Goal: Check status: Check status

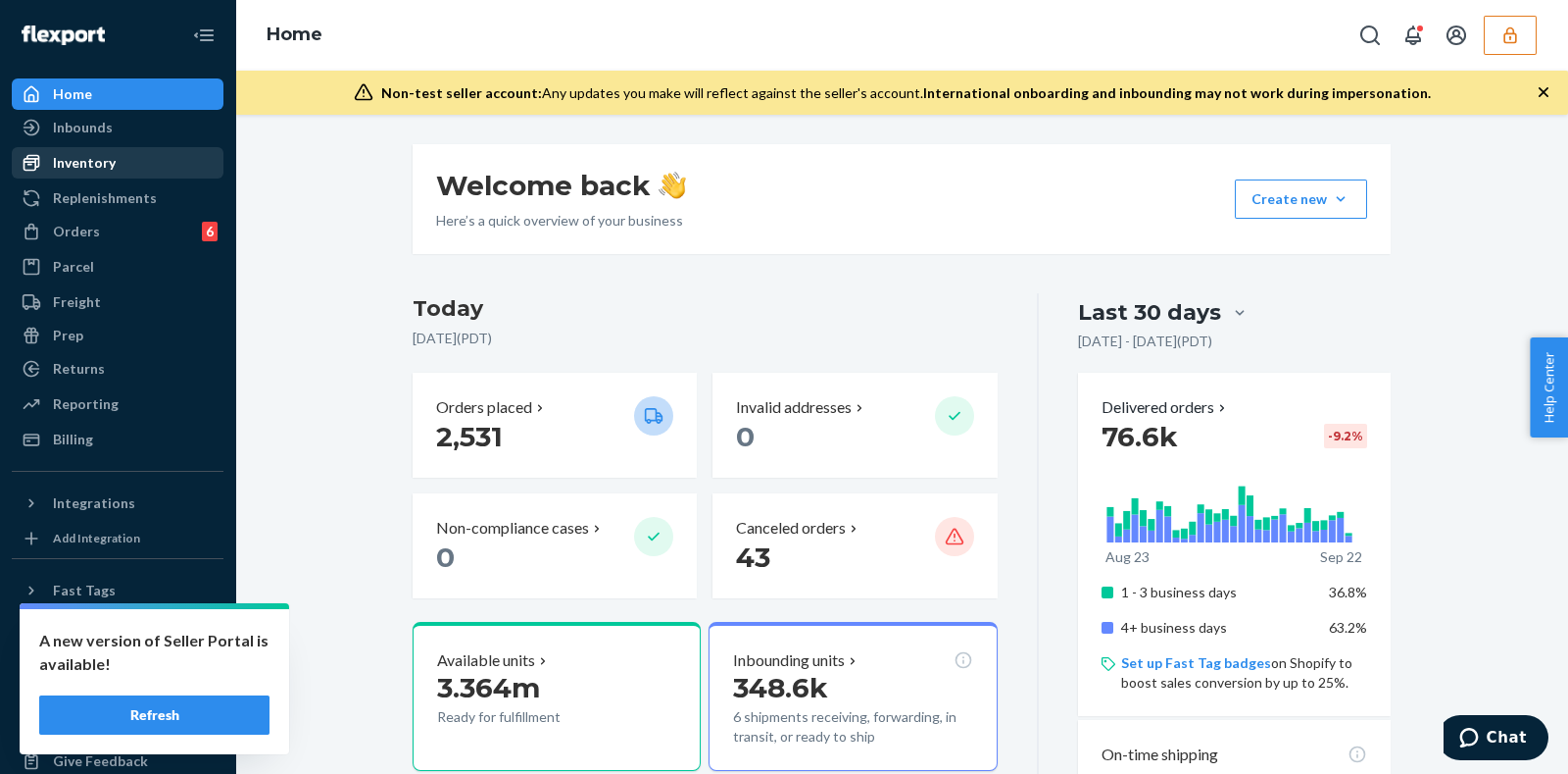
click at [133, 168] on div "Inventory" at bounding box center [118, 163] width 208 height 28
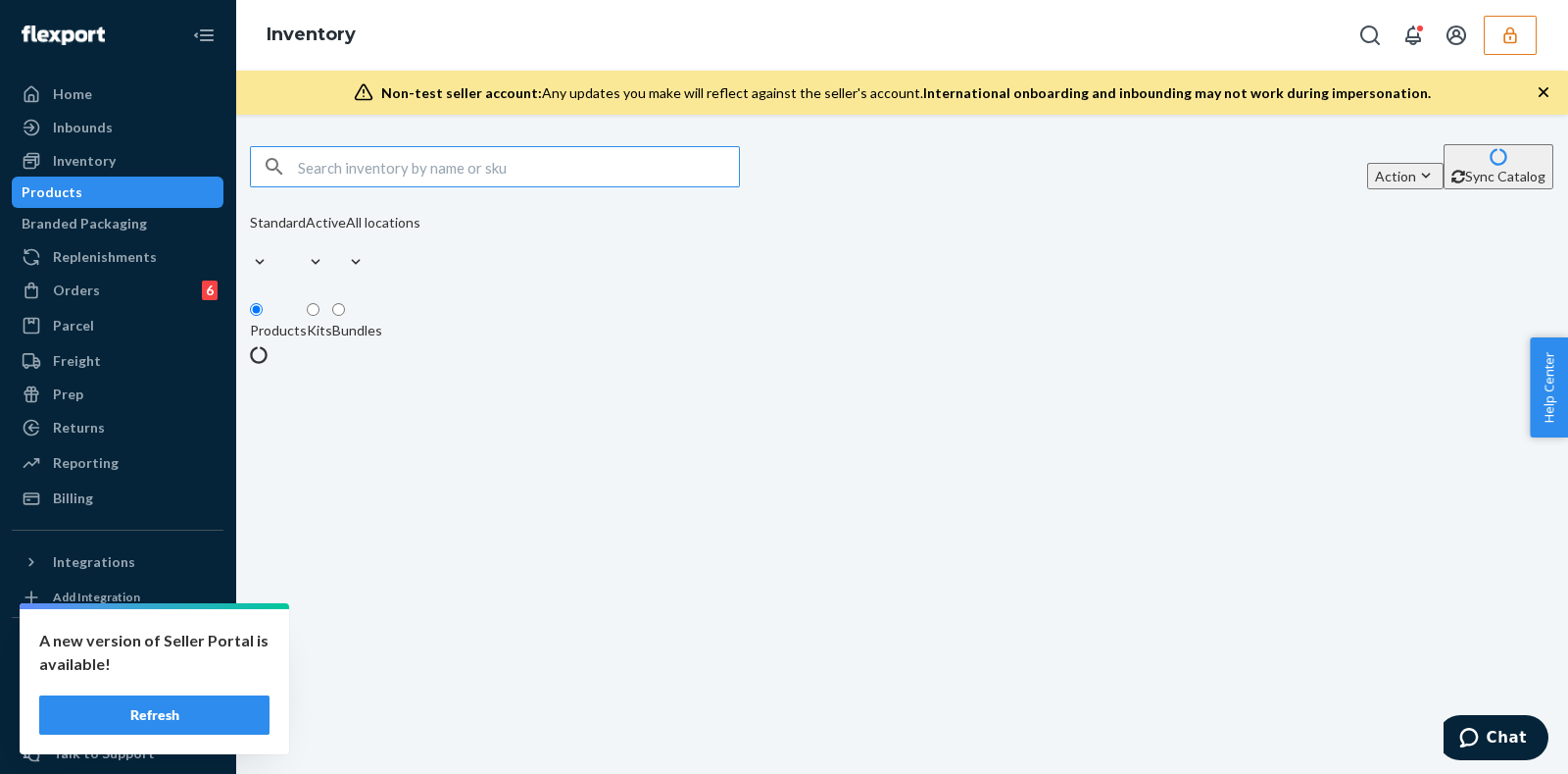
click at [416, 174] on input "text" at bounding box center [518, 167] width 441 height 40
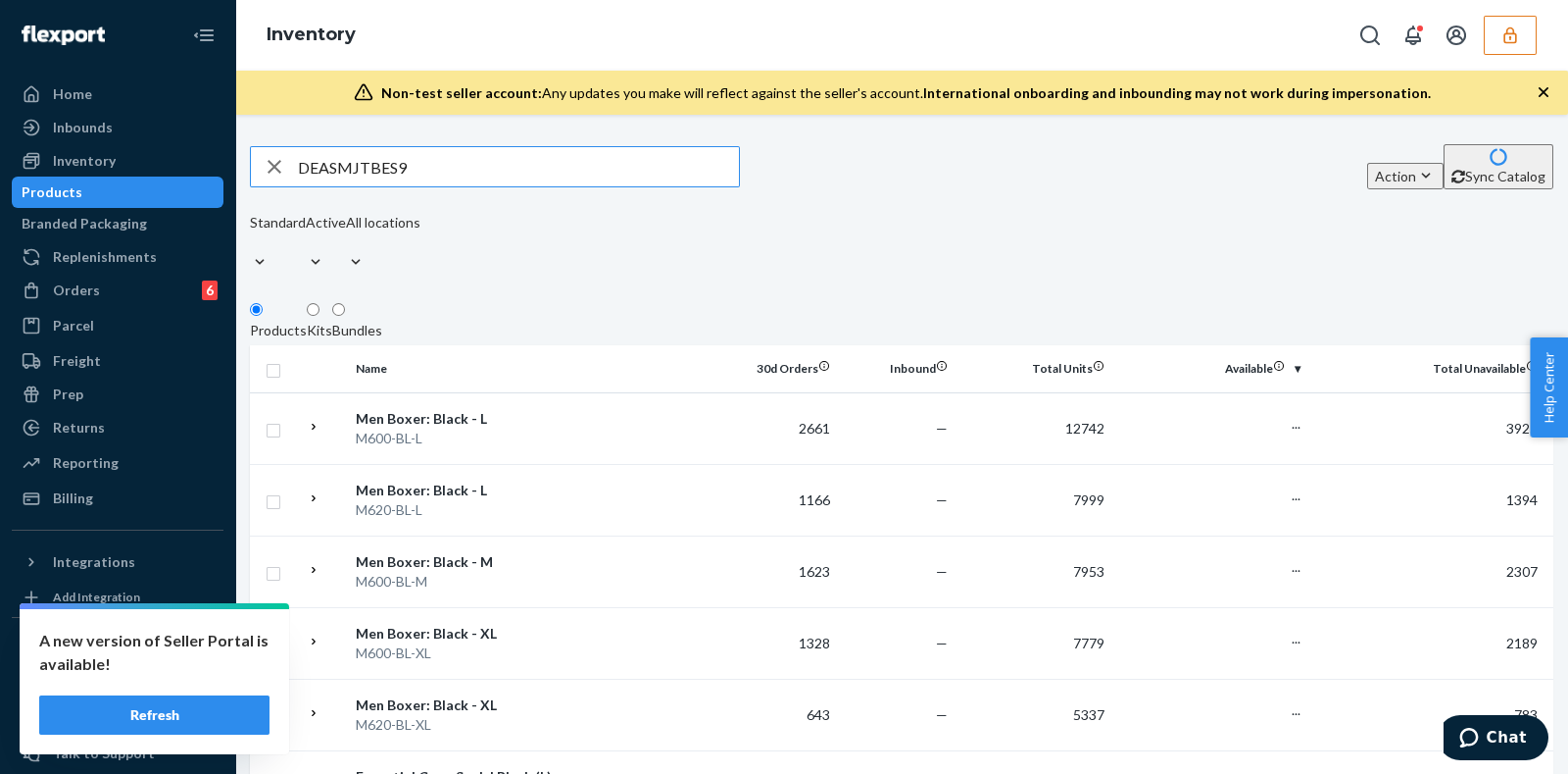
type input "DEASMJTBES9"
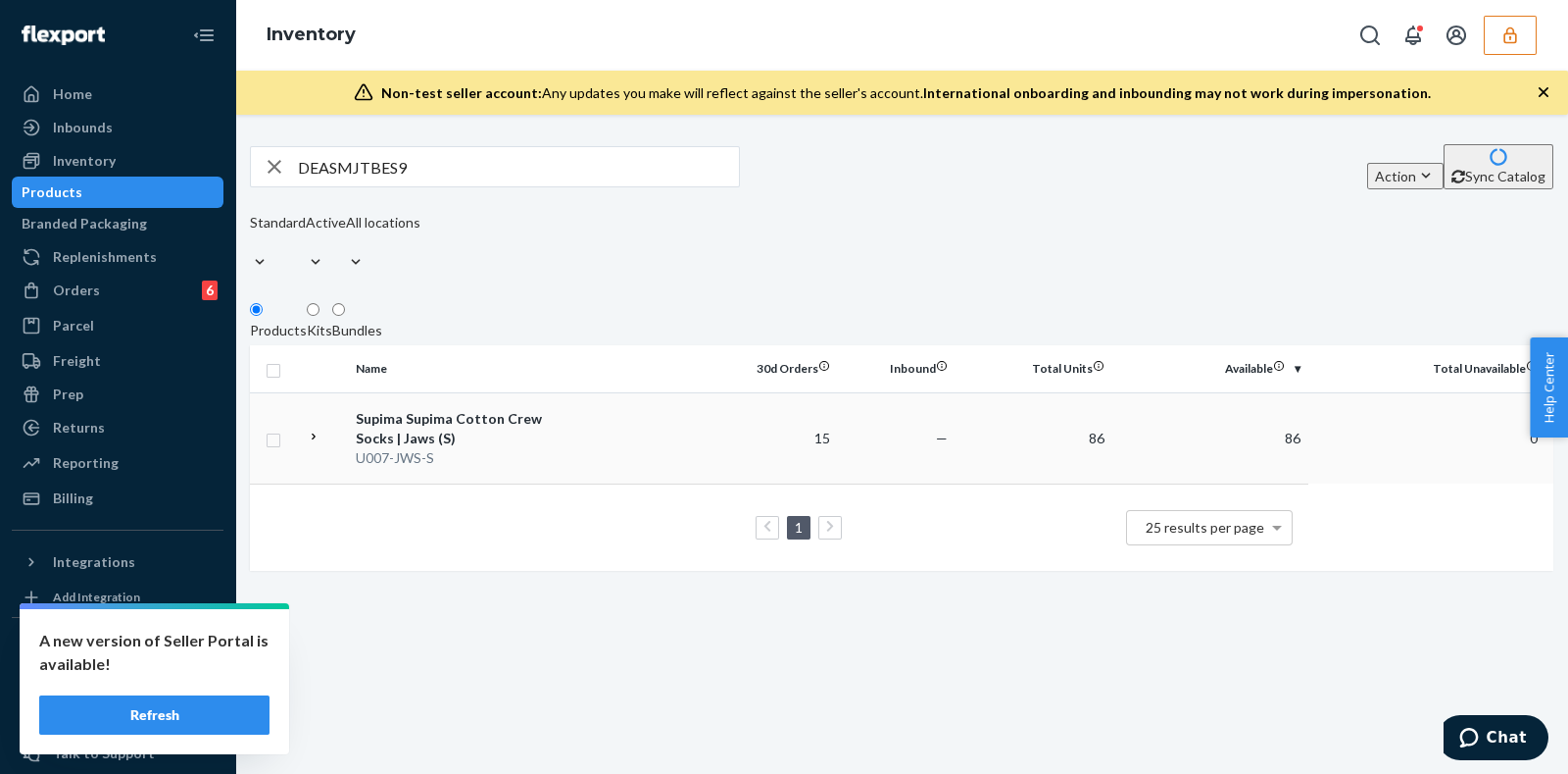
click at [808, 431] on td "15" at bounding box center [779, 437] width 118 height 91
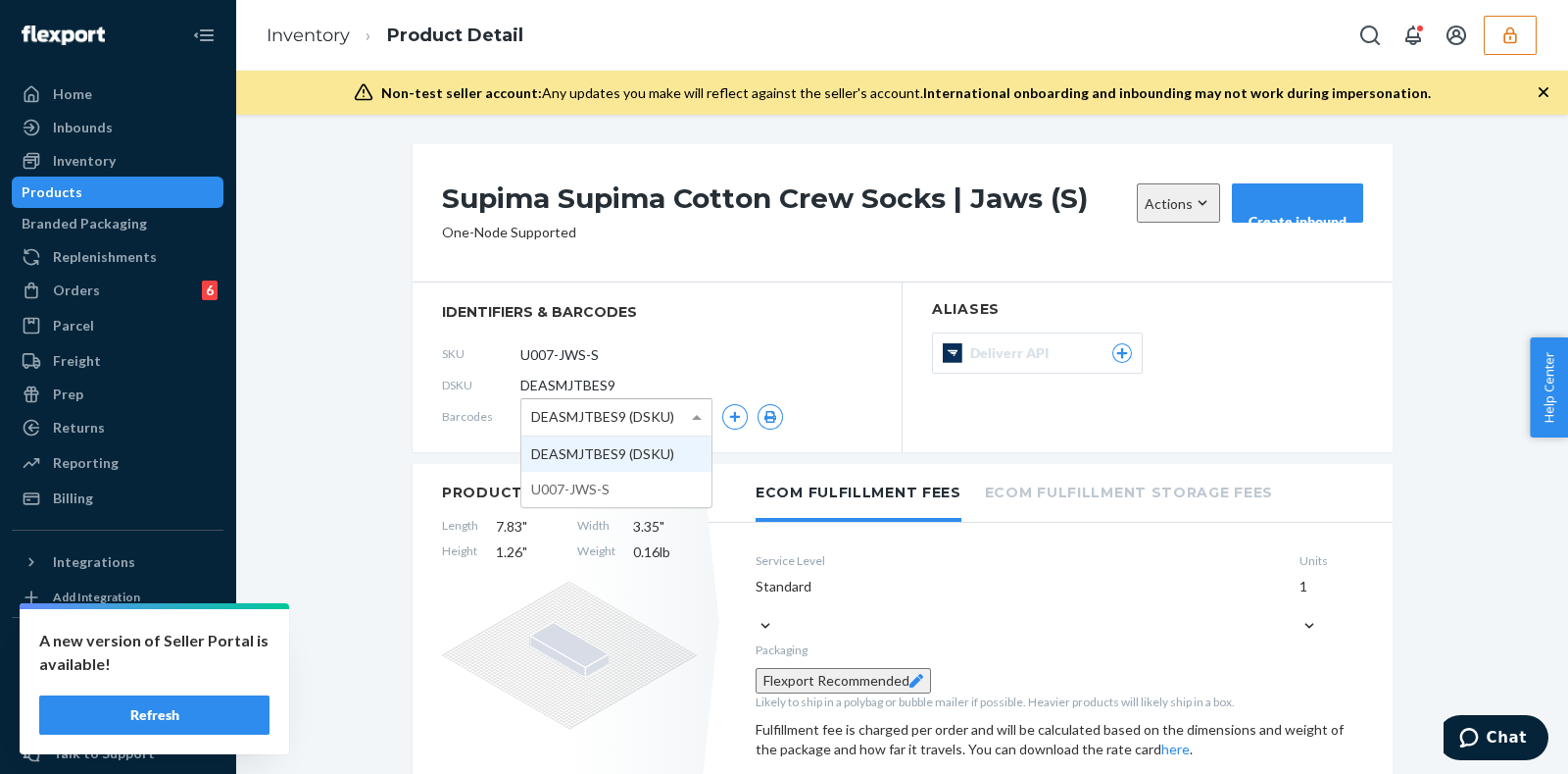
click at [692, 420] on span at bounding box center [696, 417] width 10 height 5
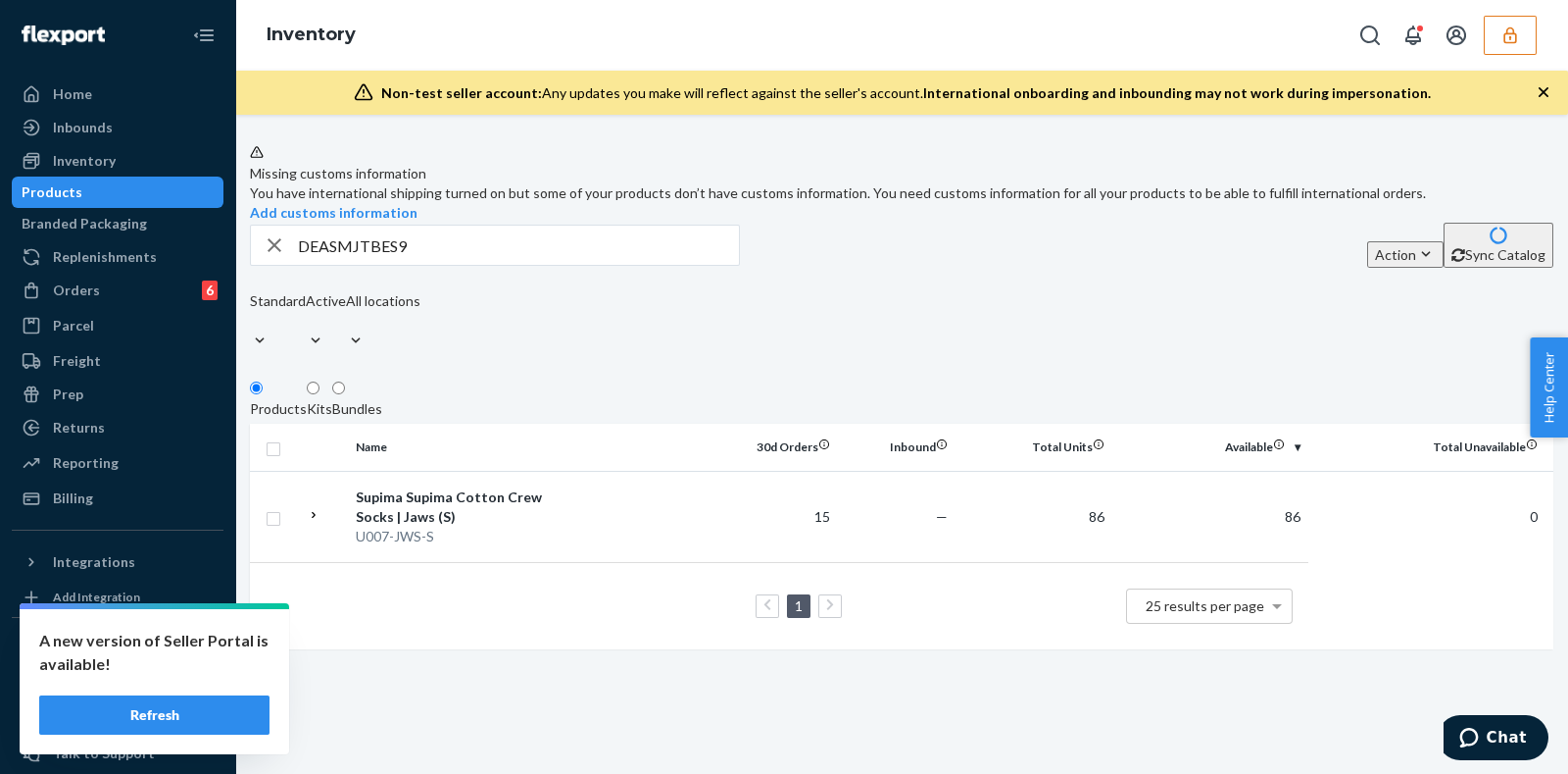
click at [498, 264] on input "DEASMJTBES9" at bounding box center [518, 245] width 441 height 40
paste input "DU8TMU76CRA"
paste input "text"
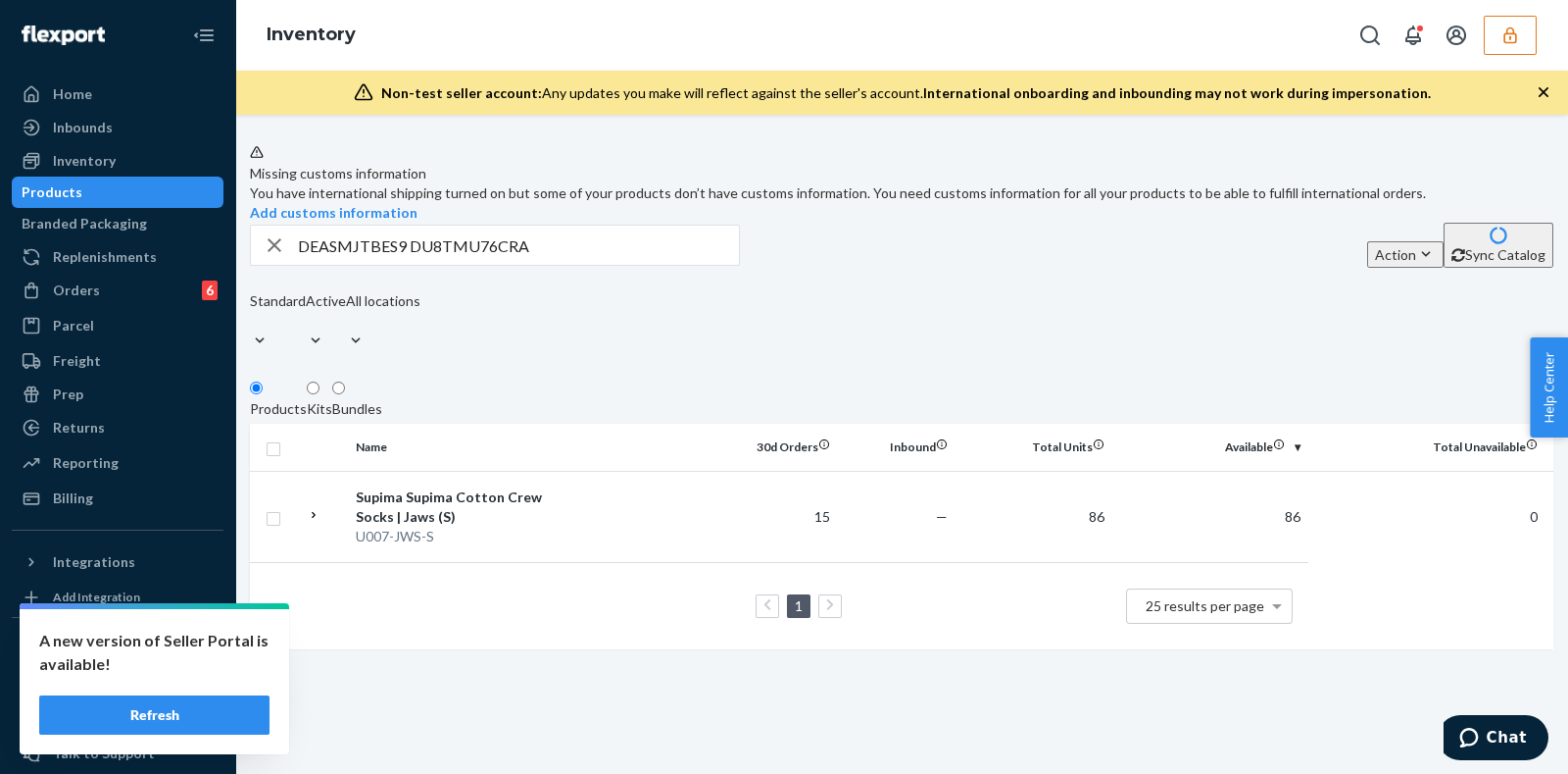
click at [534, 264] on input "DEASMJTBES9 DU8TMU76CRA" at bounding box center [518, 245] width 441 height 40
paste input "text"
type input "DU8TMU76CRA"
click at [853, 556] on td "—" at bounding box center [896, 517] width 118 height 91
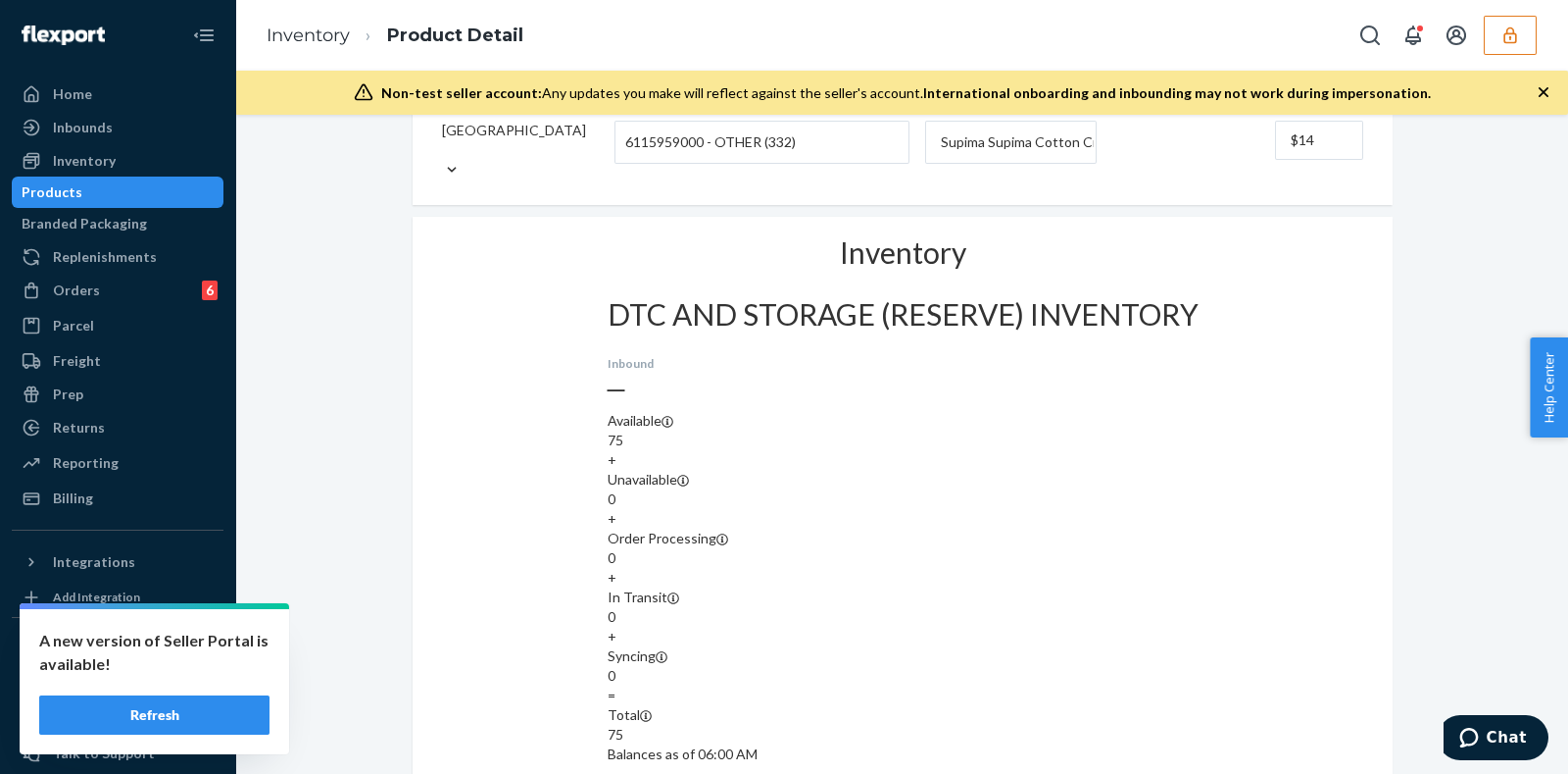
scroll to position [1103, 0]
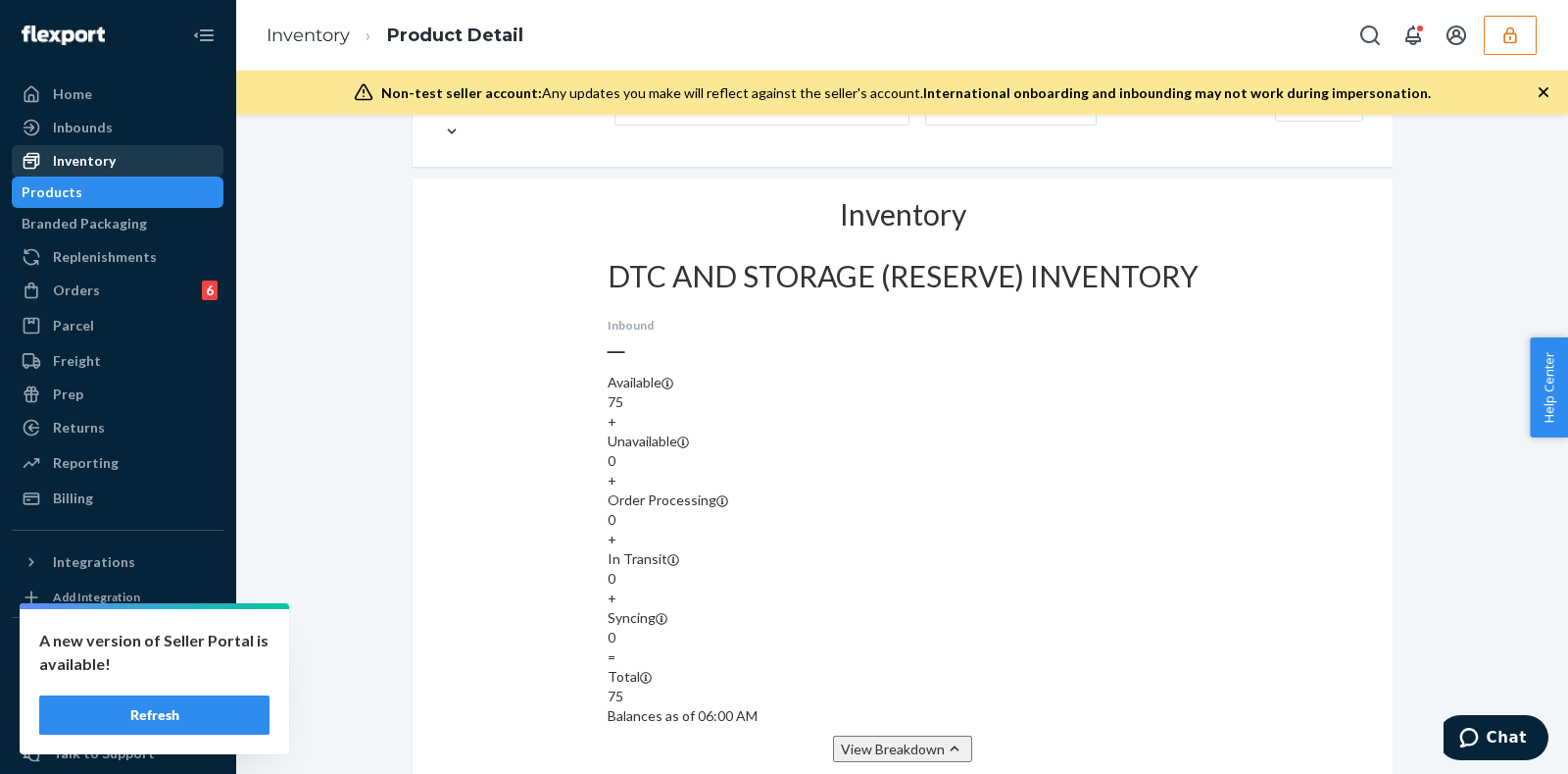
click at [102, 161] on div "Inventory" at bounding box center [83, 161] width 62 height 20
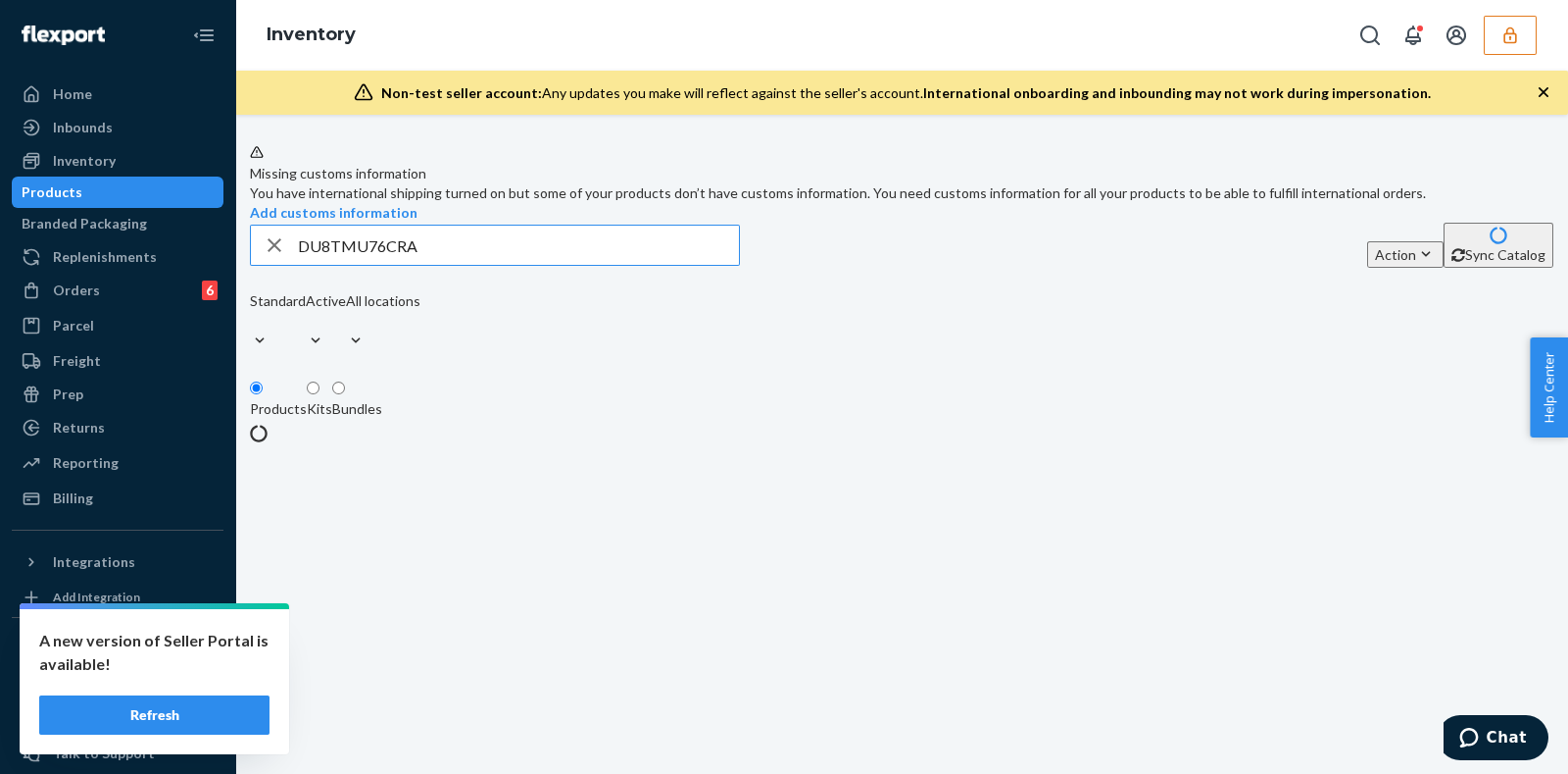
click at [469, 264] on input "DU8TMU76CRA" at bounding box center [518, 245] width 441 height 40
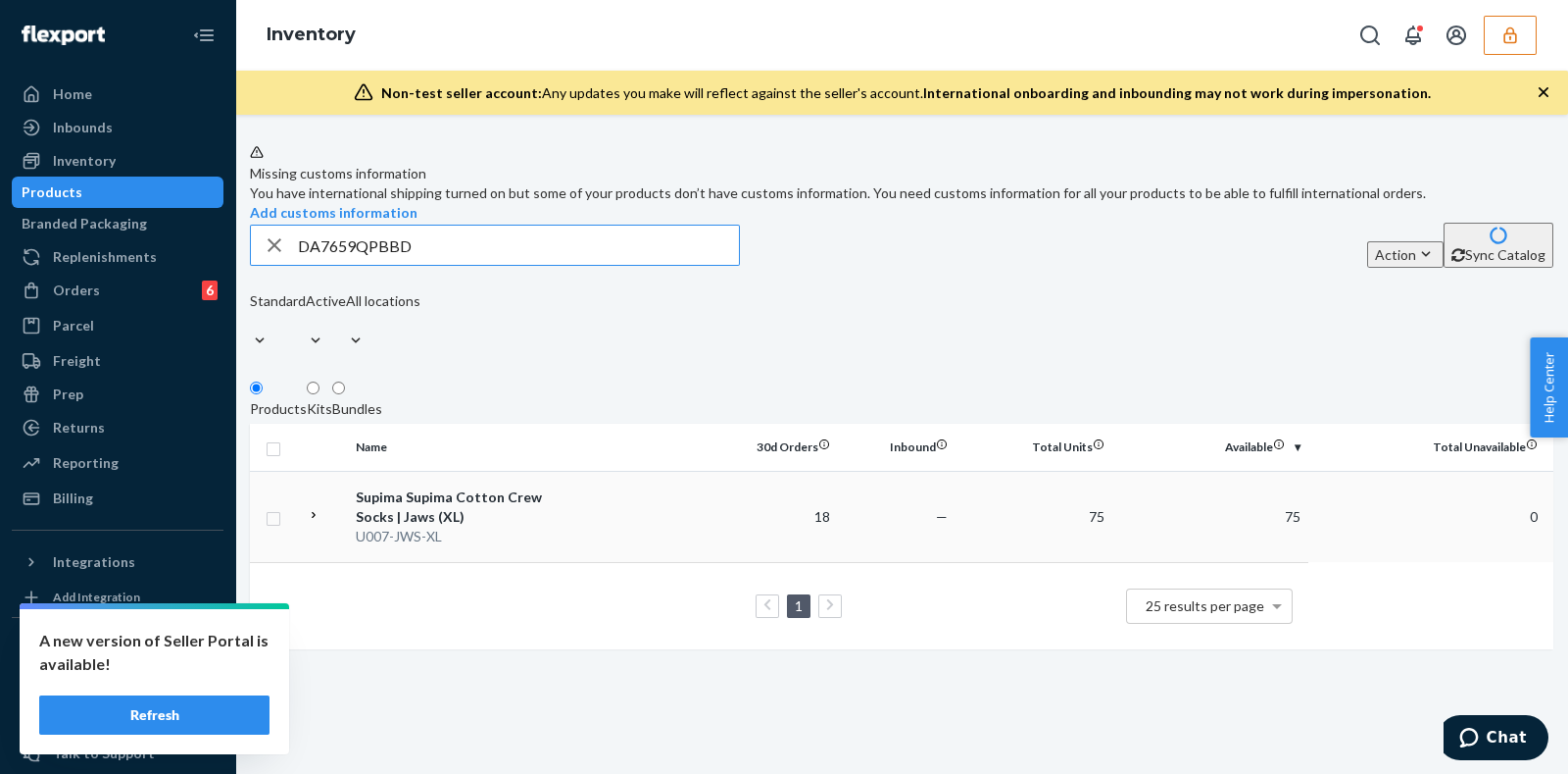
type input "DA7659QPBBD"
drag, startPoint x: 1488, startPoint y: 551, endPoint x: 1515, endPoint y: 549, distance: 27.1
click at [1515, 549] on td "0" at bounding box center [1431, 517] width 245 height 91
click at [479, 264] on input "DA7659QPBBD" at bounding box center [518, 245] width 441 height 40
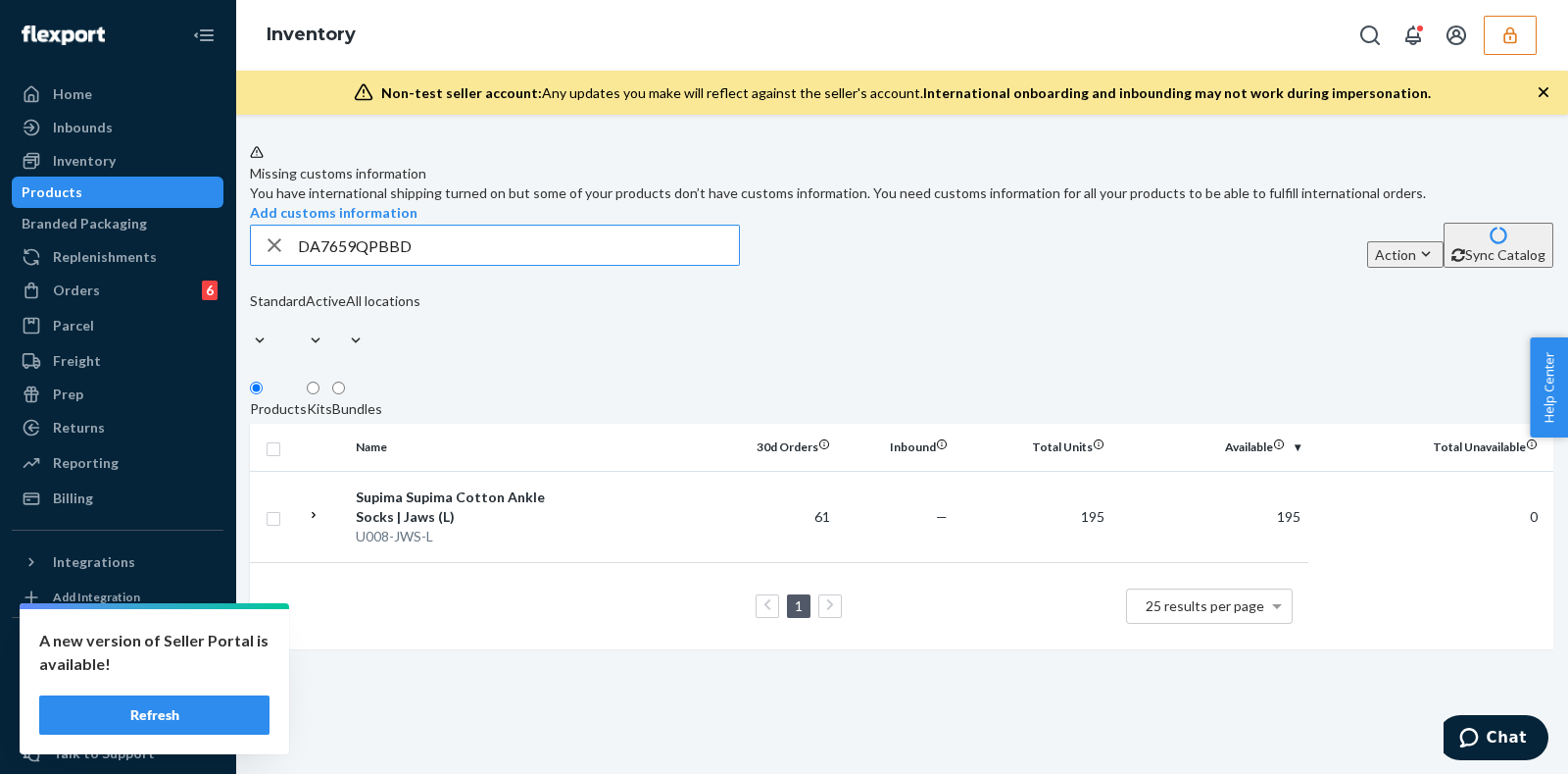
click at [479, 264] on input "DA7659QPBBD" at bounding box center [518, 245] width 441 height 40
paste input "TLPSFW3X5C"
click at [500, 264] on input "DTLPSFW3X5C" at bounding box center [518, 245] width 441 height 40
paste input "6UJ2EBXPT9"
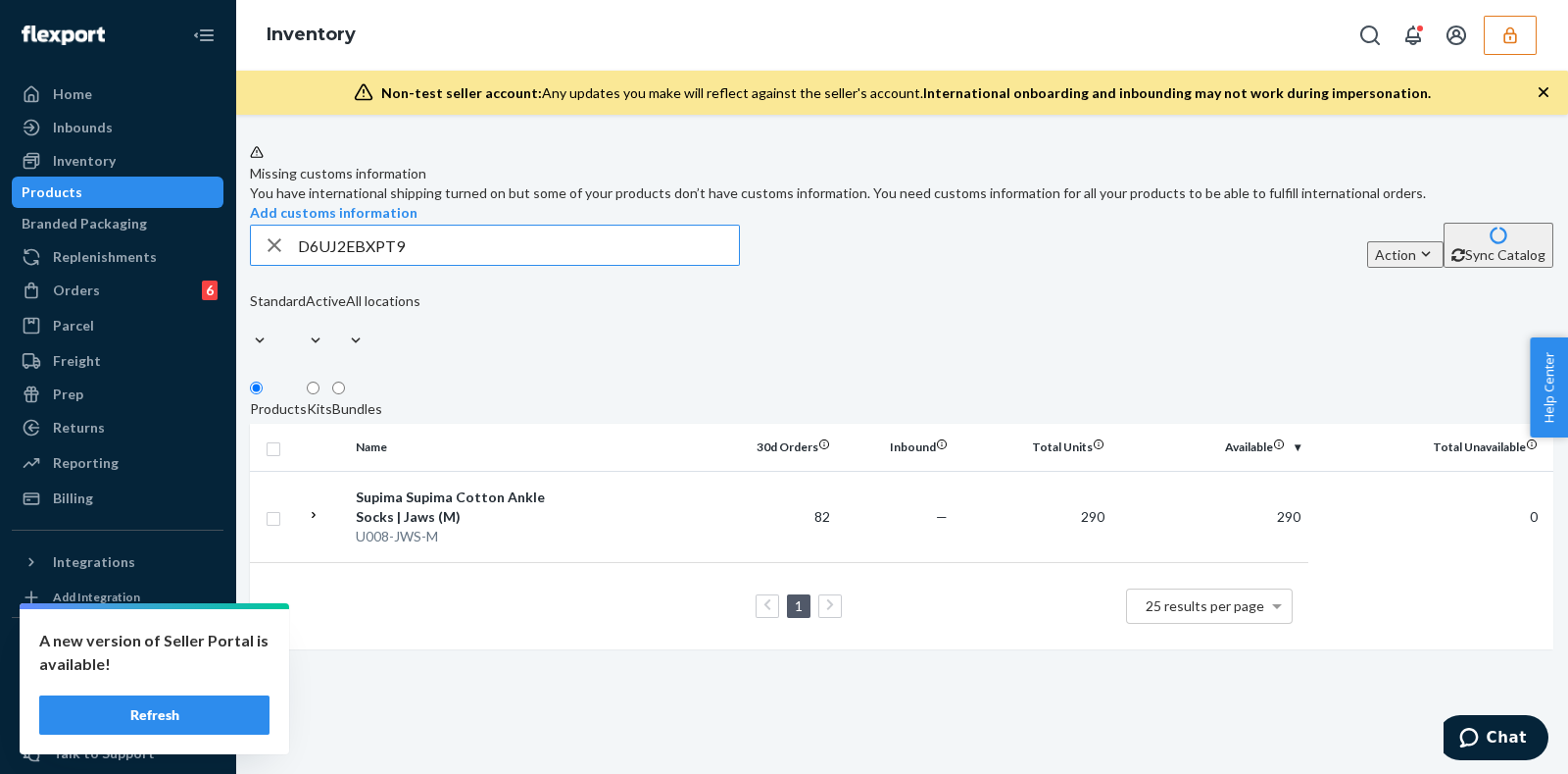
type input "D6UJ2EBXPT9"
click at [1509, 33] on icon "button" at bounding box center [1510, 35] width 13 height 17
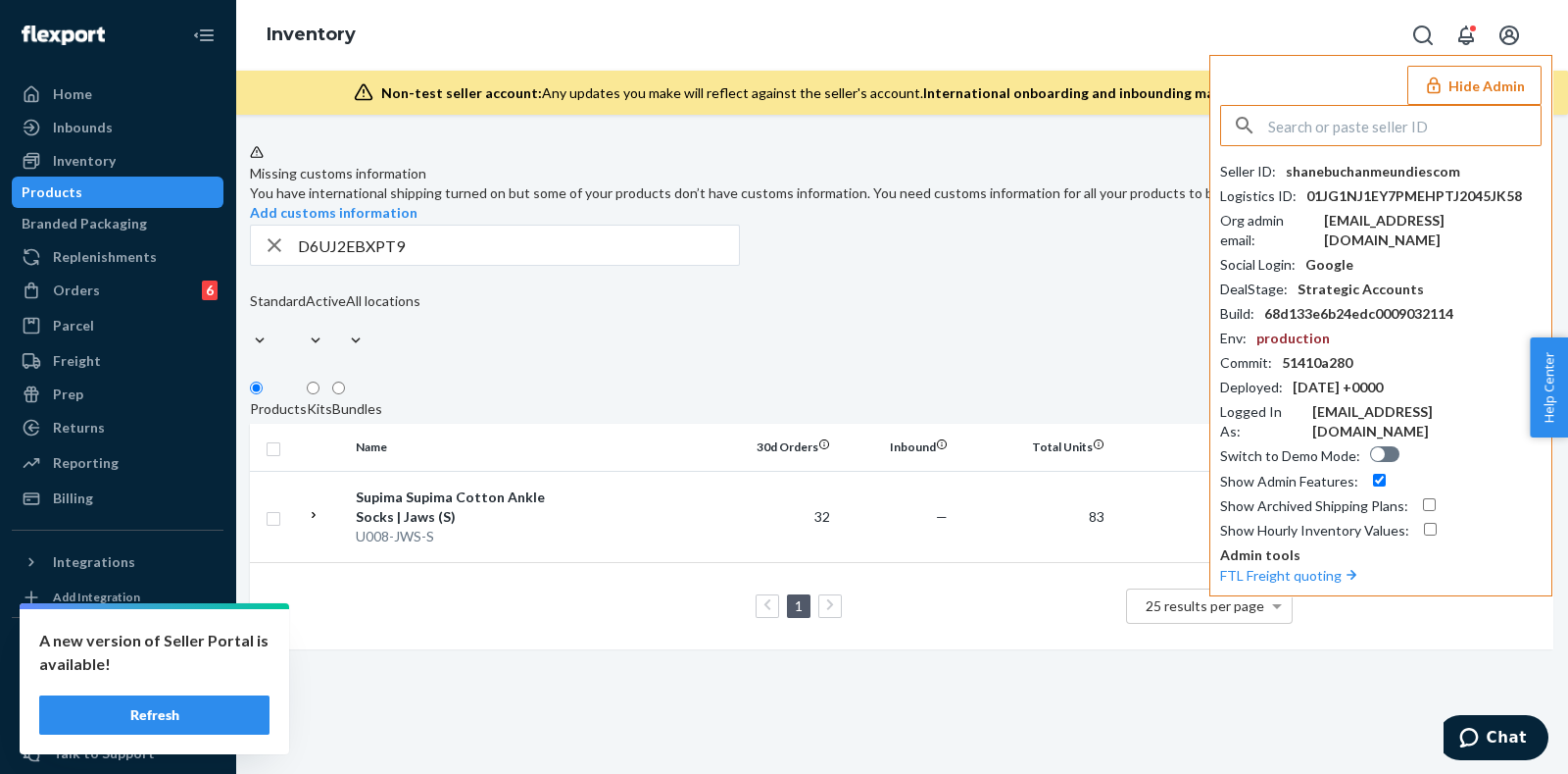
click at [1353, 122] on input "text" at bounding box center [1404, 126] width 272 height 40
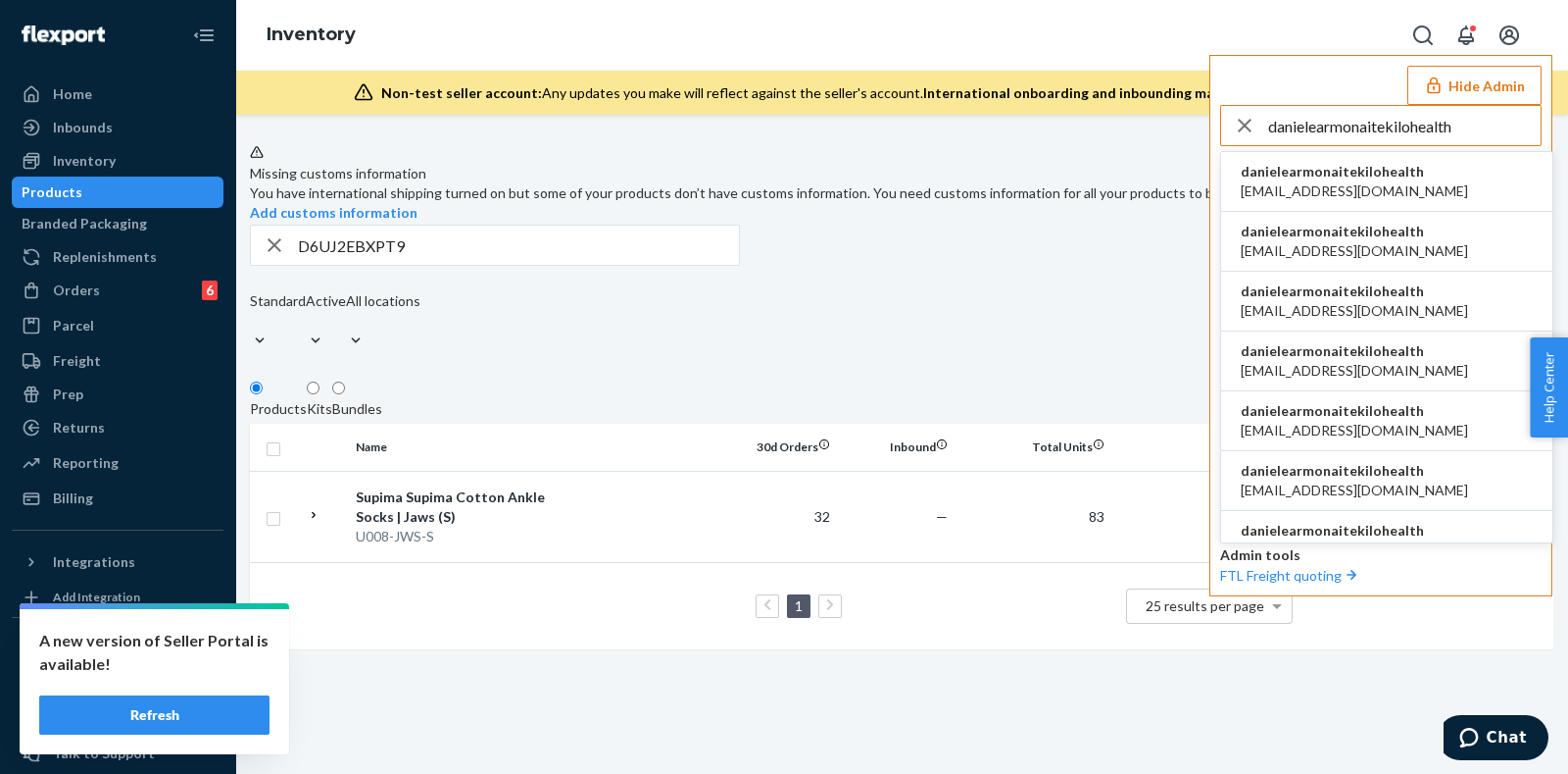
type input "danielearmonaitekilohealth"
click at [1327, 165] on span "danielearmonaitekilohealth" at bounding box center [1354, 171] width 228 height 20
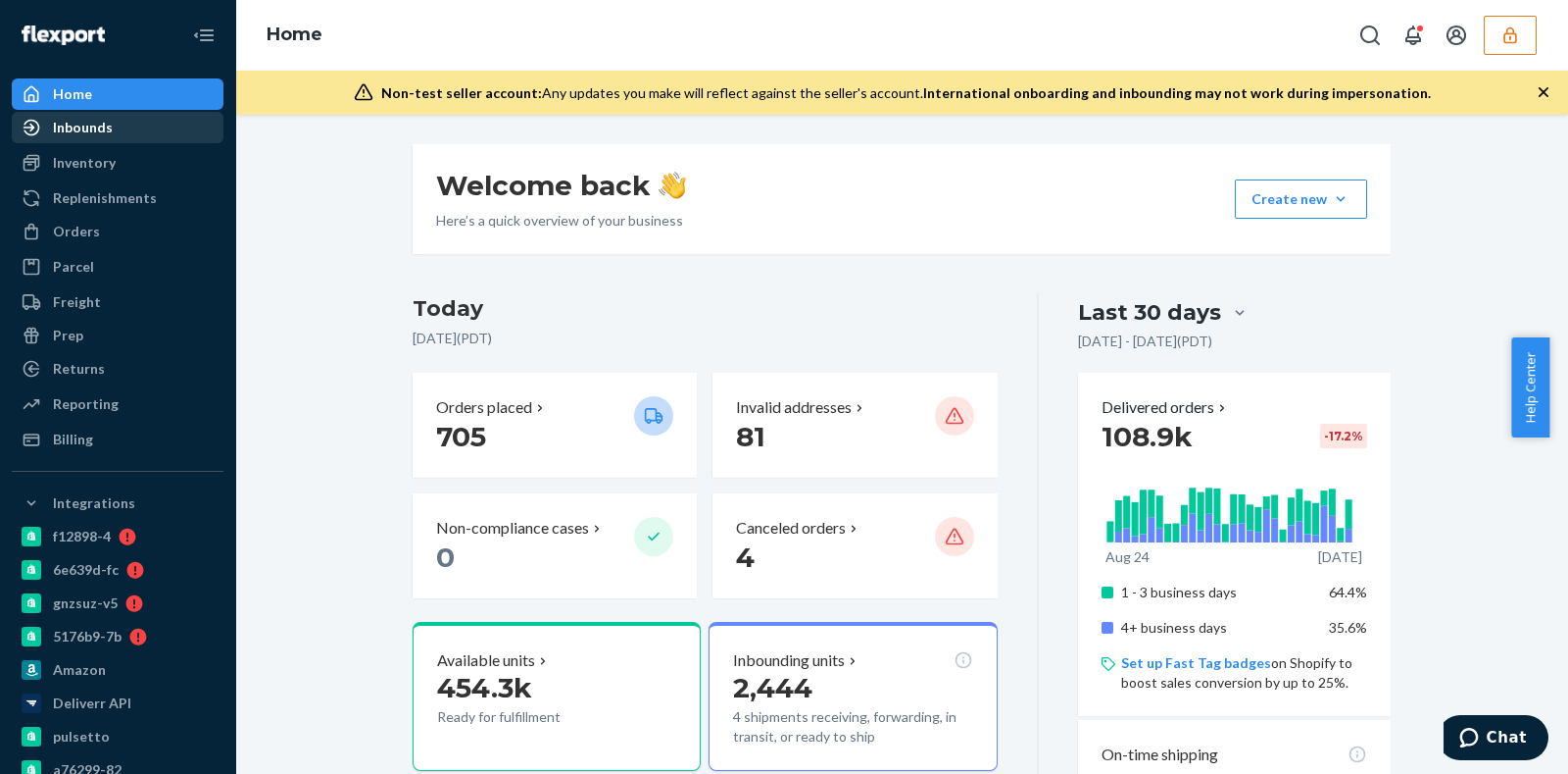
click at [103, 124] on div "Inbounds" at bounding box center [82, 128] width 59 height 20
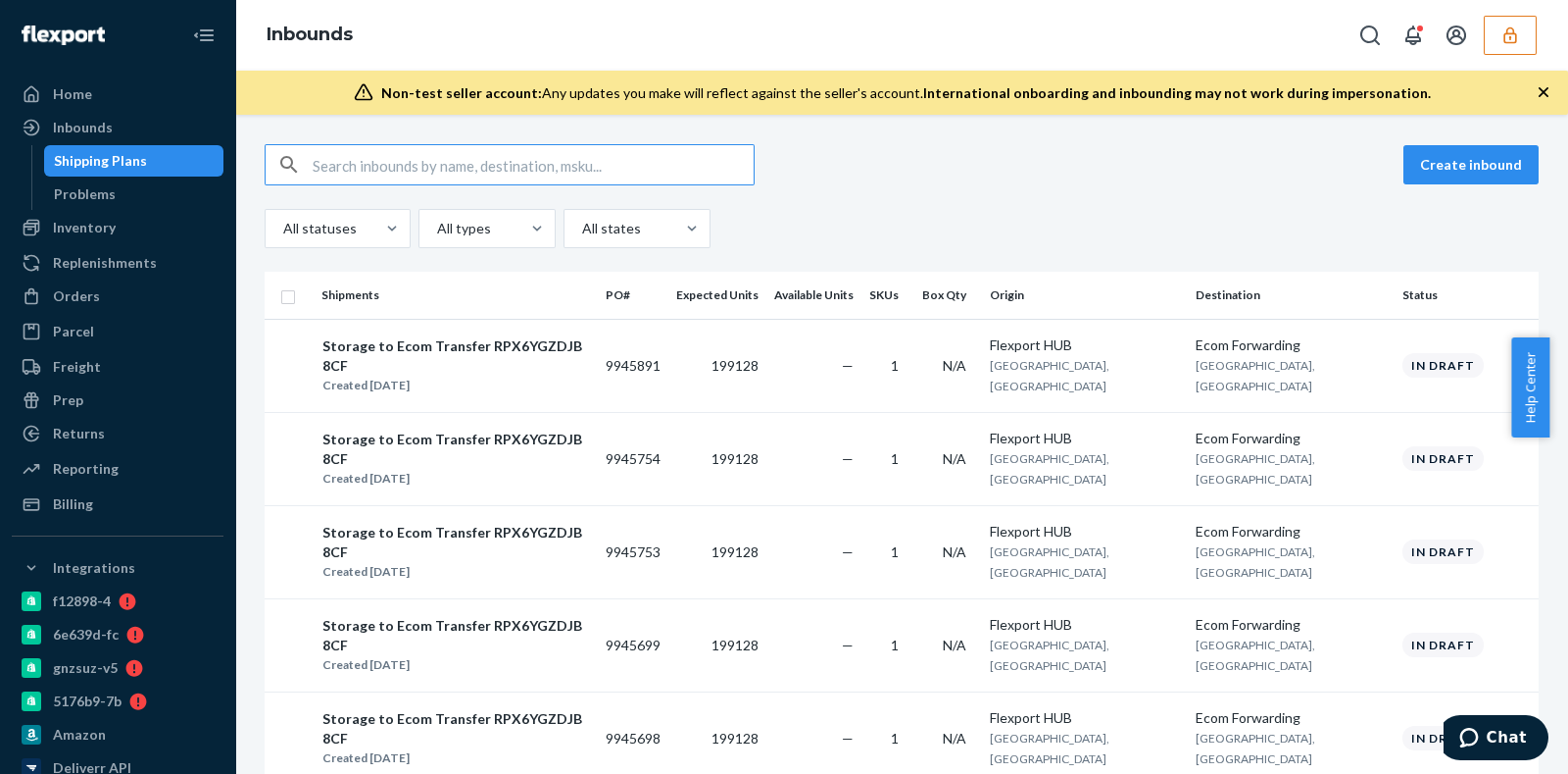
click at [513, 173] on input "text" at bounding box center [533, 165] width 441 height 40
paste input "9628229"
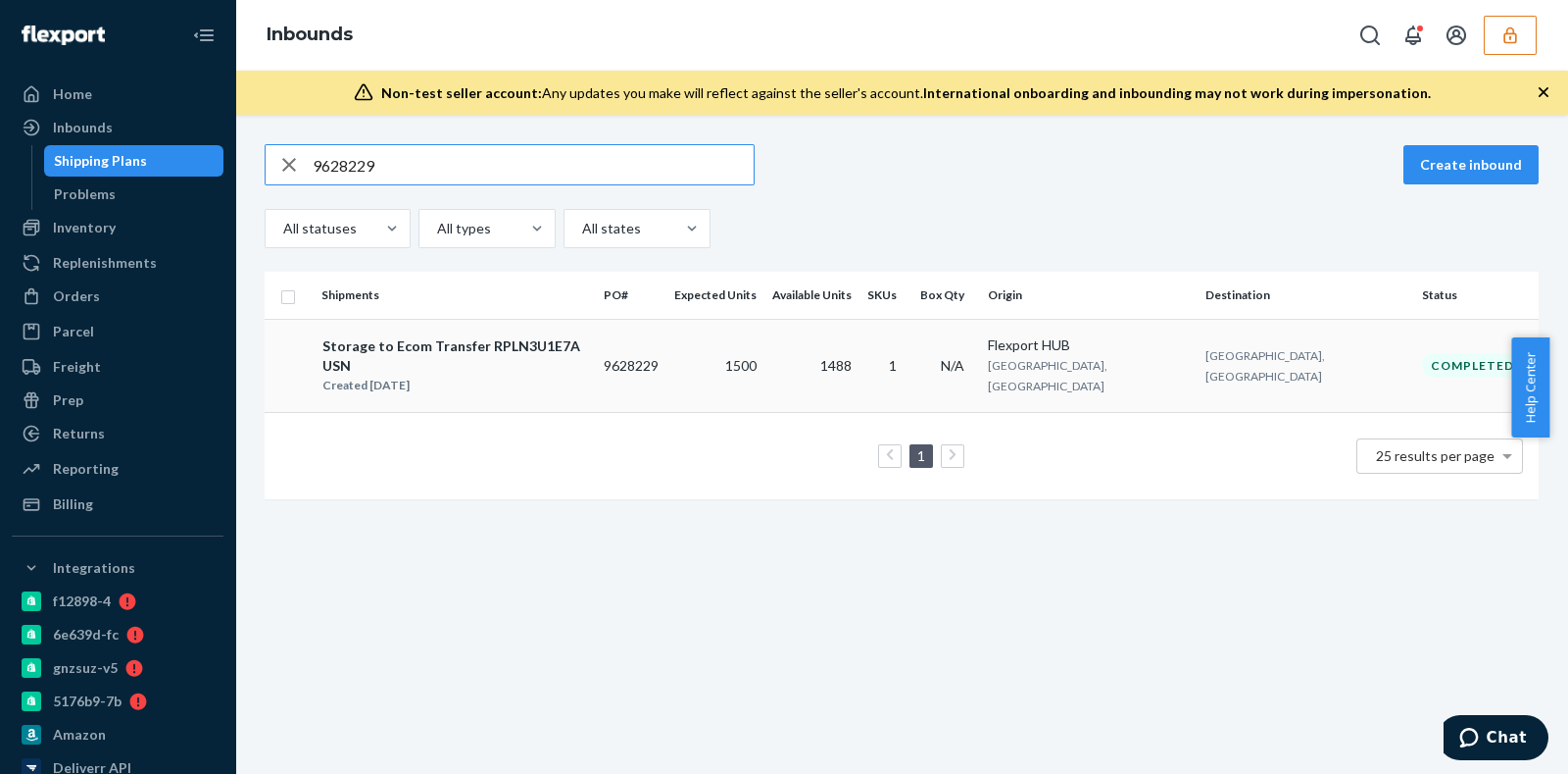
type input "9628229"
click at [860, 363] on td "1488" at bounding box center [812, 365] width 95 height 93
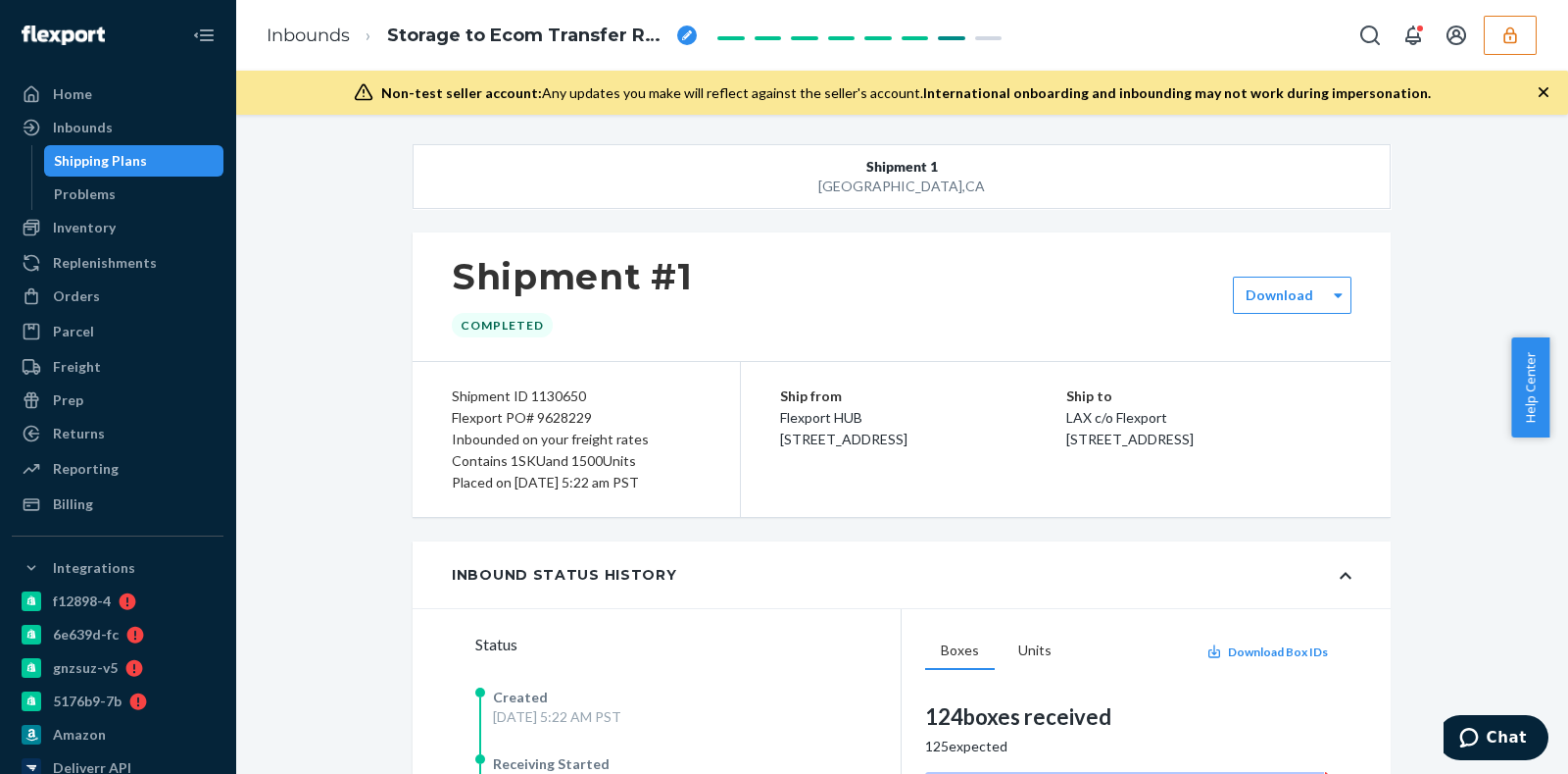
click at [1513, 27] on icon "button" at bounding box center [1511, 36] width 20 height 20
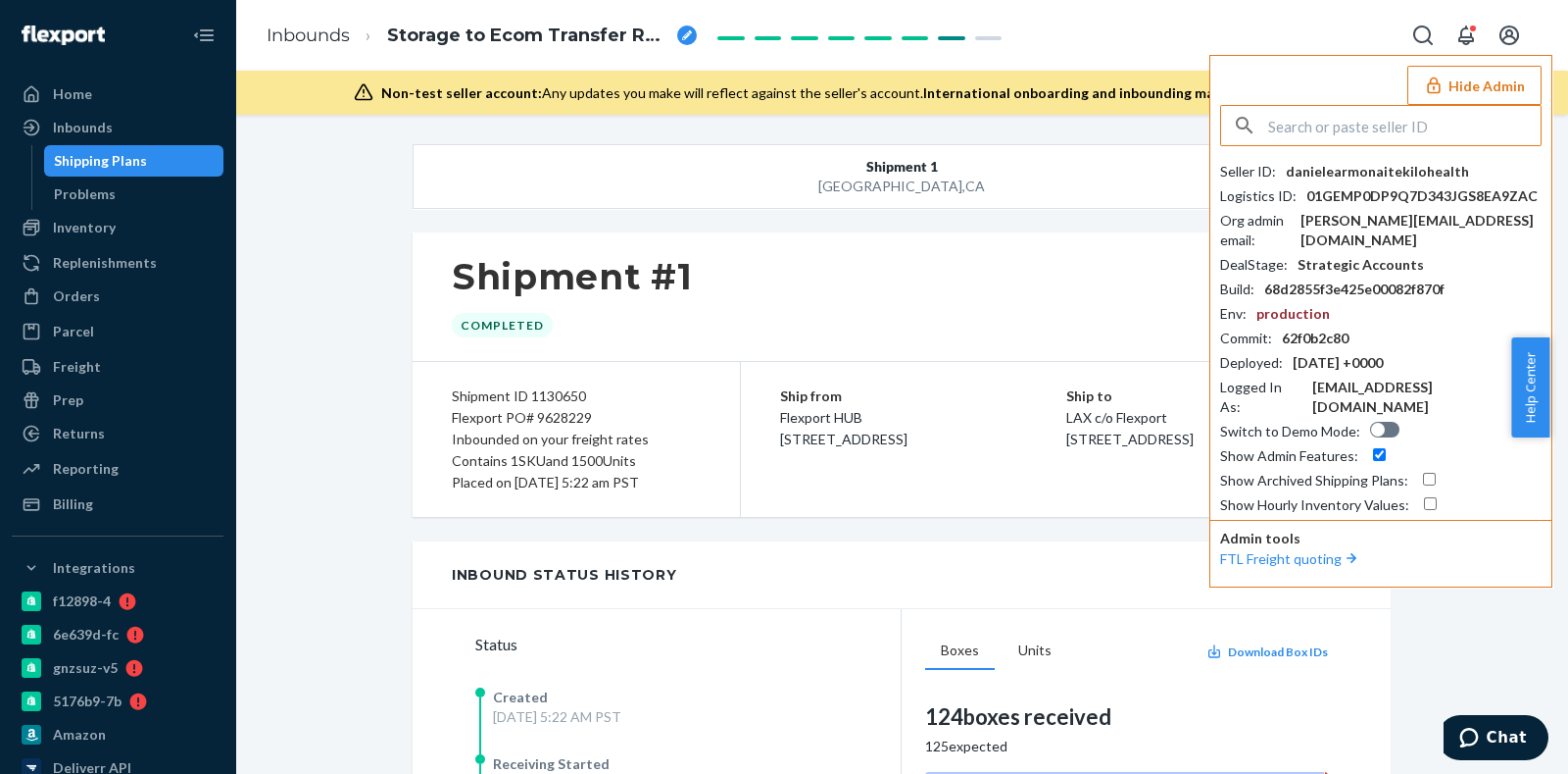
click at [1319, 120] on input "text" at bounding box center [1404, 126] width 272 height 40
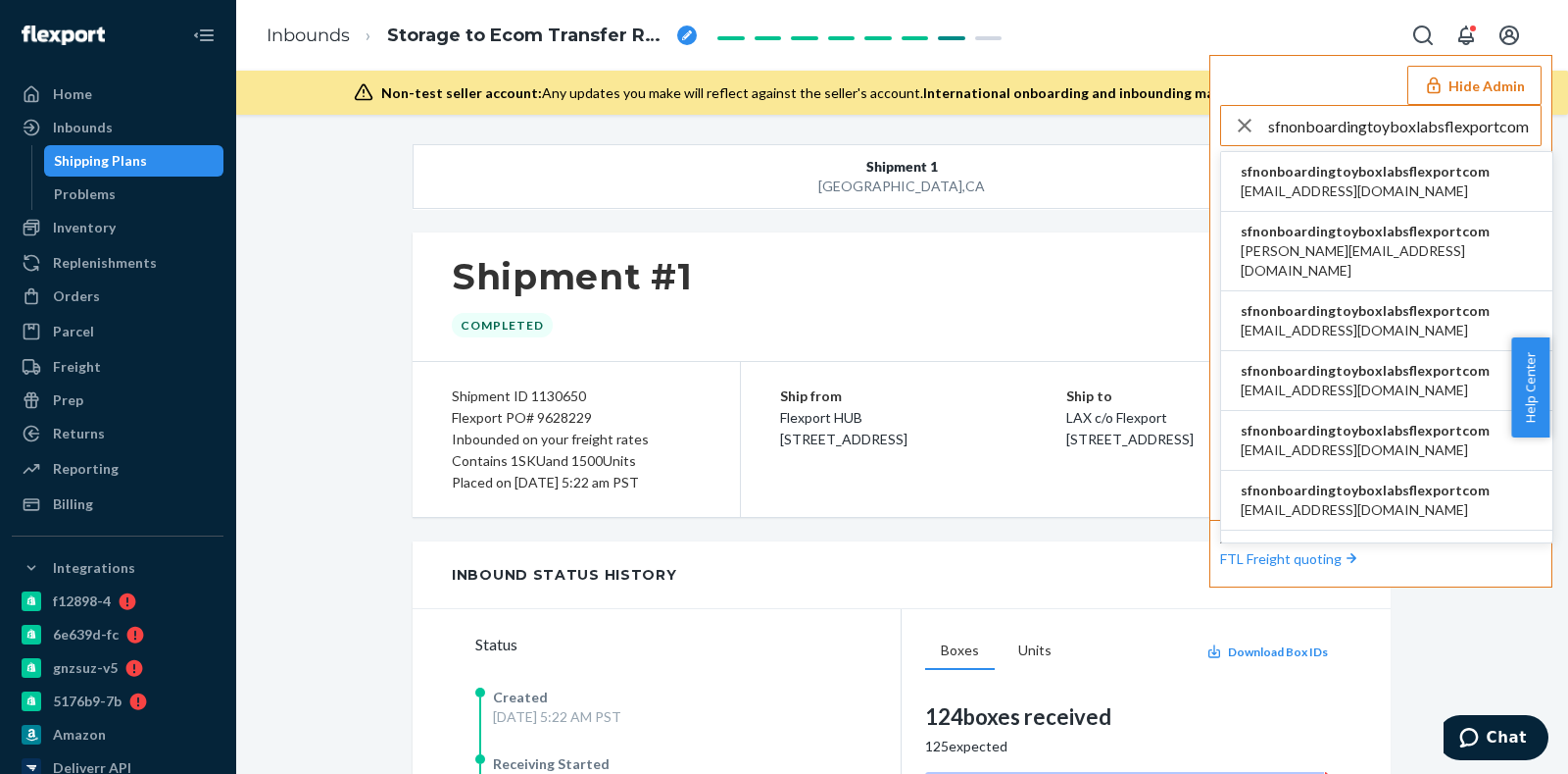
type input "sfnonboardingtoyboxlabsflexportcom"
click at [1382, 187] on span "alianny@toybox.com" at bounding box center [1365, 191] width 249 height 20
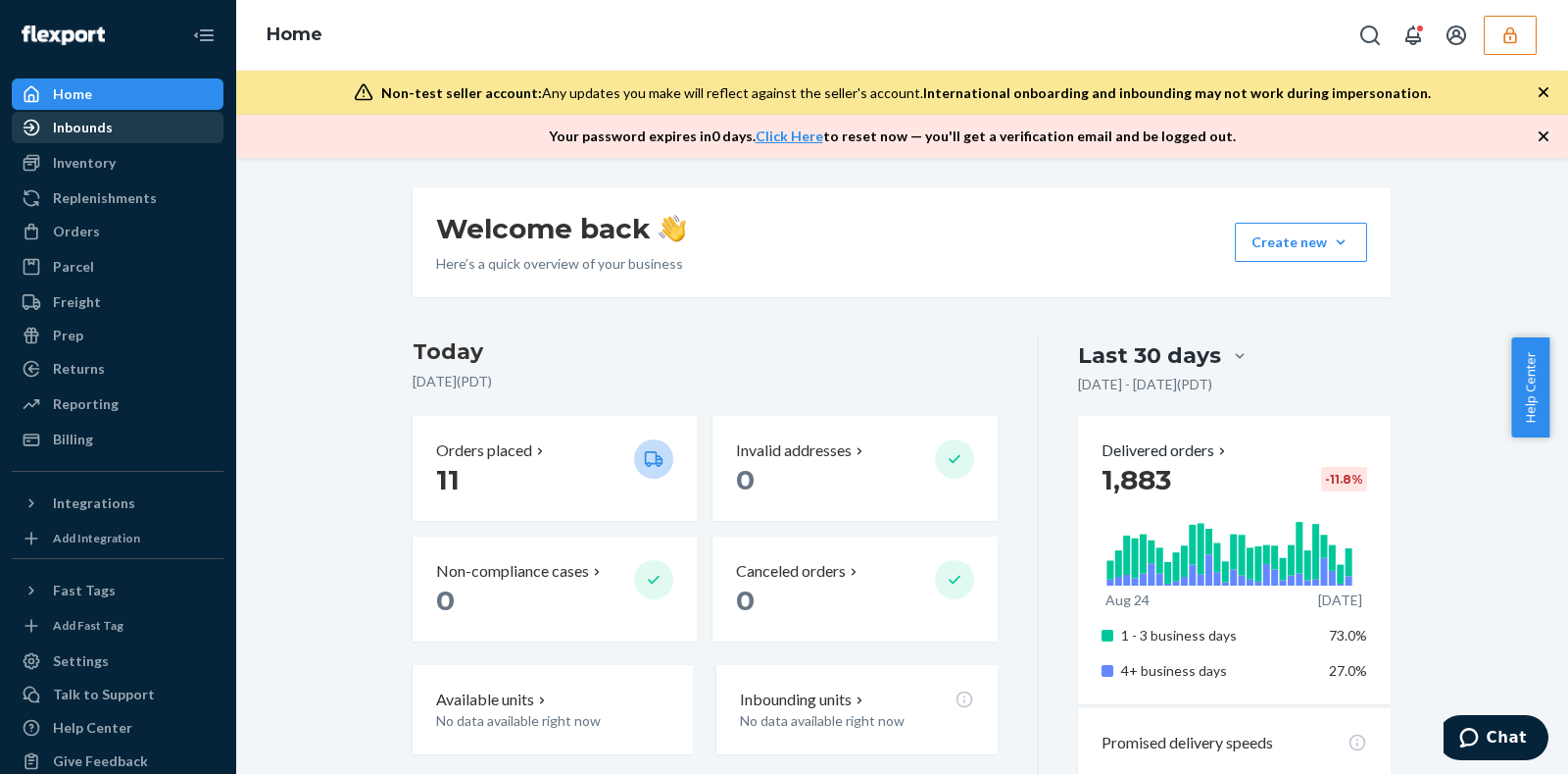
click at [133, 125] on div "Inbounds" at bounding box center [118, 128] width 208 height 28
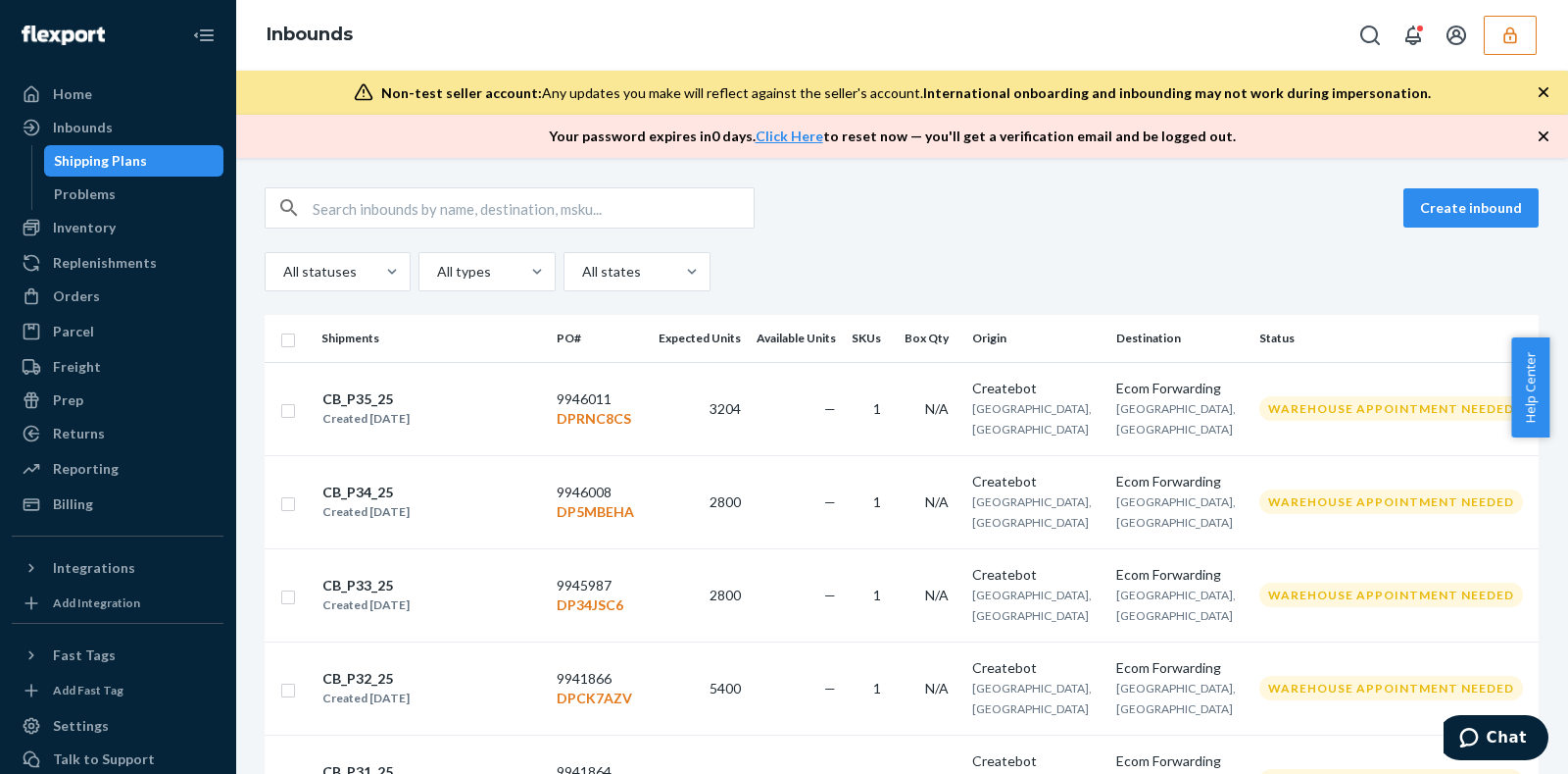
click at [433, 215] on input "text" at bounding box center [533, 208] width 441 height 40
paste input "9868166"
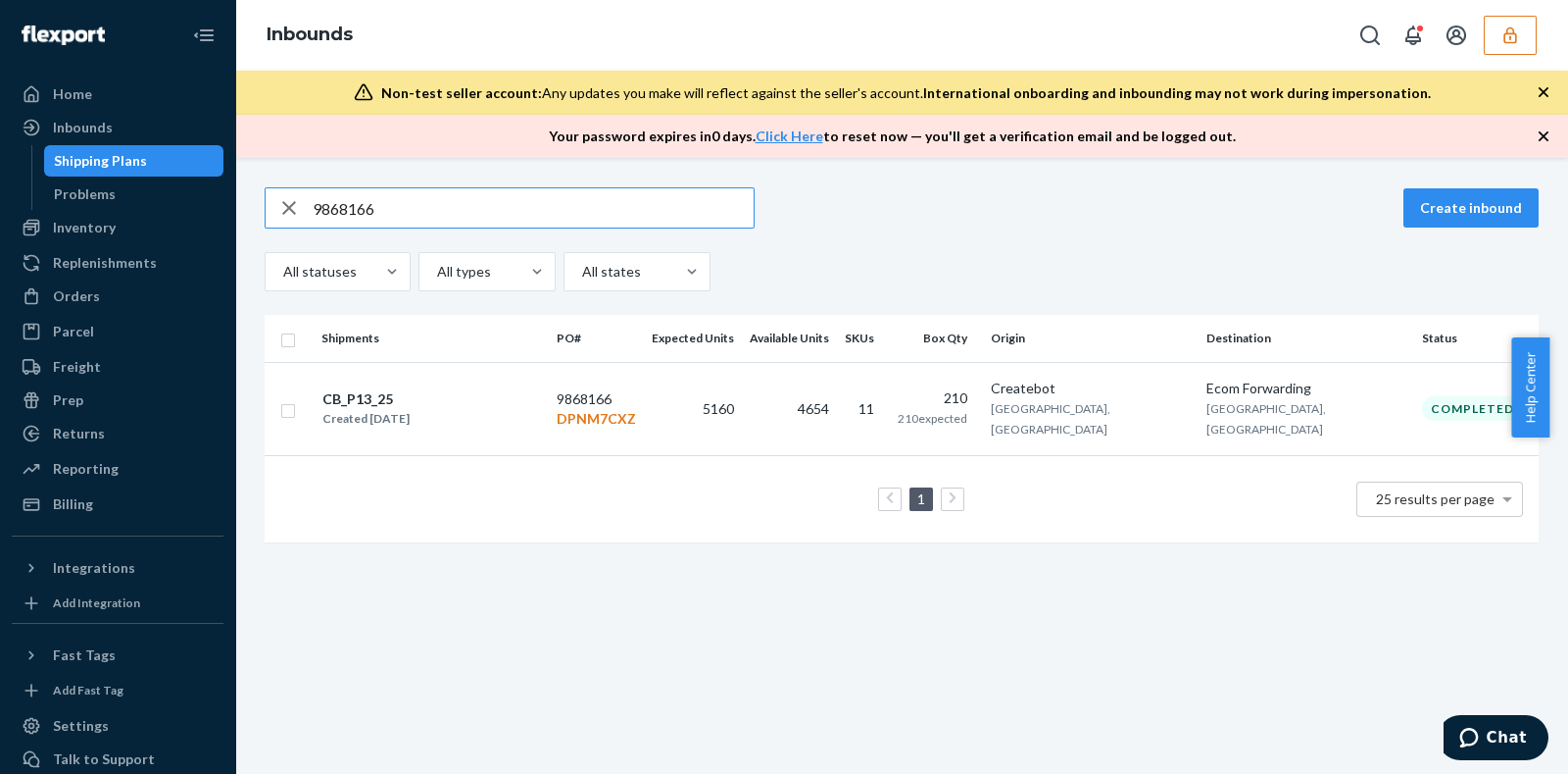
type input "9868166"
click at [983, 420] on td "210 210 expected" at bounding box center [937, 409] width 93 height 93
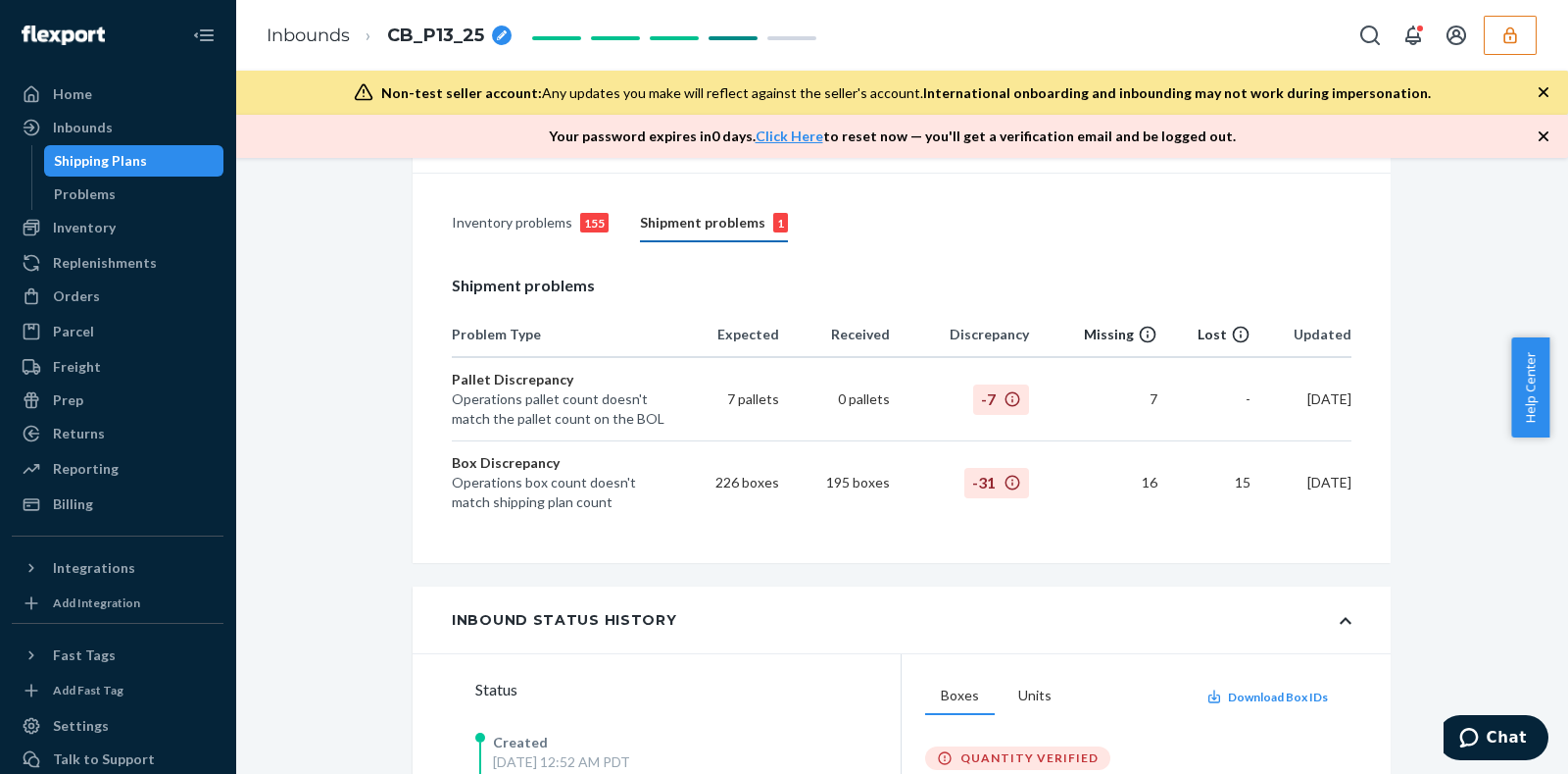
scroll to position [489, 0]
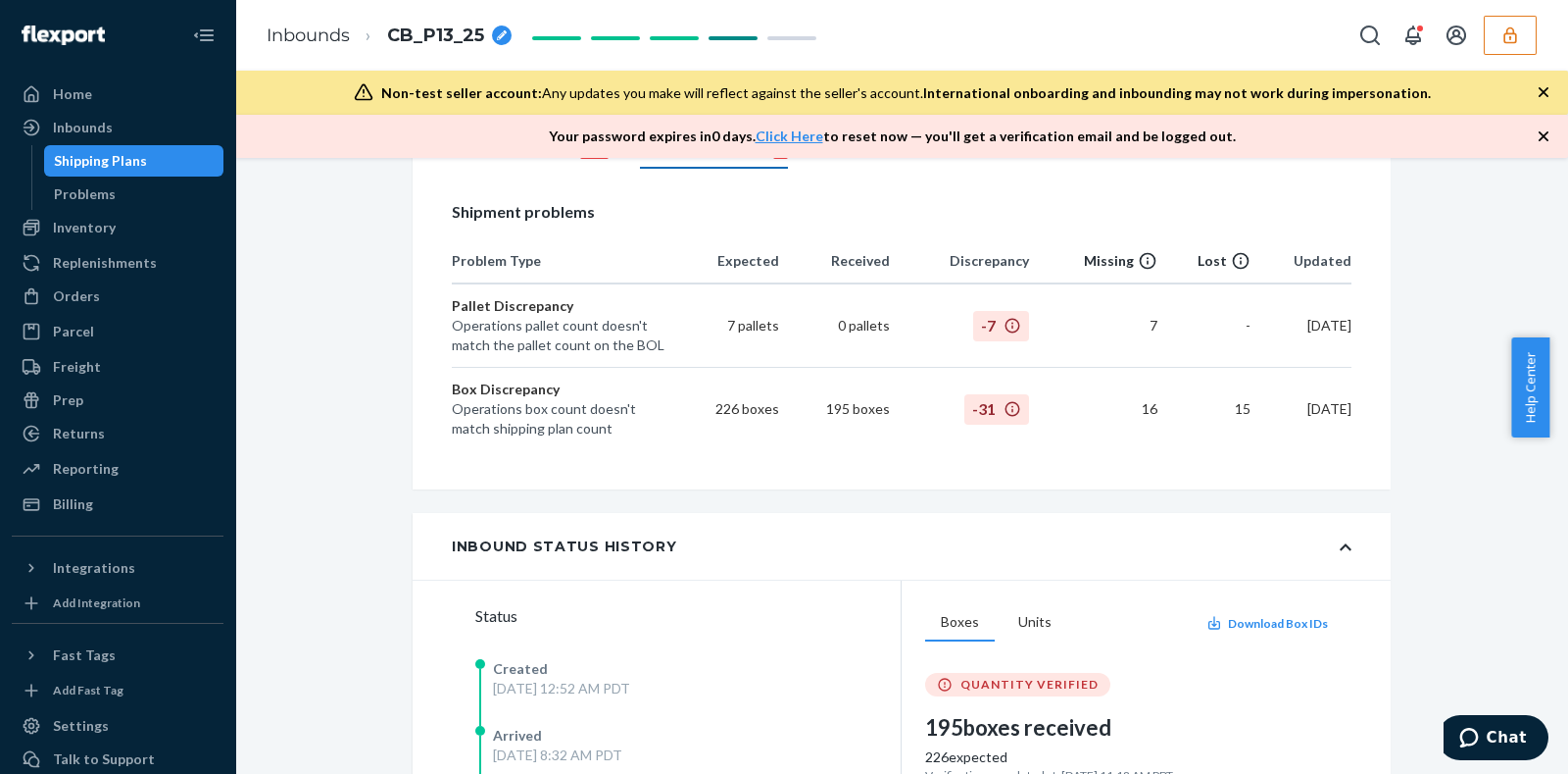
drag, startPoint x: 1290, startPoint y: 504, endPoint x: 736, endPoint y: 503, distance: 554.0
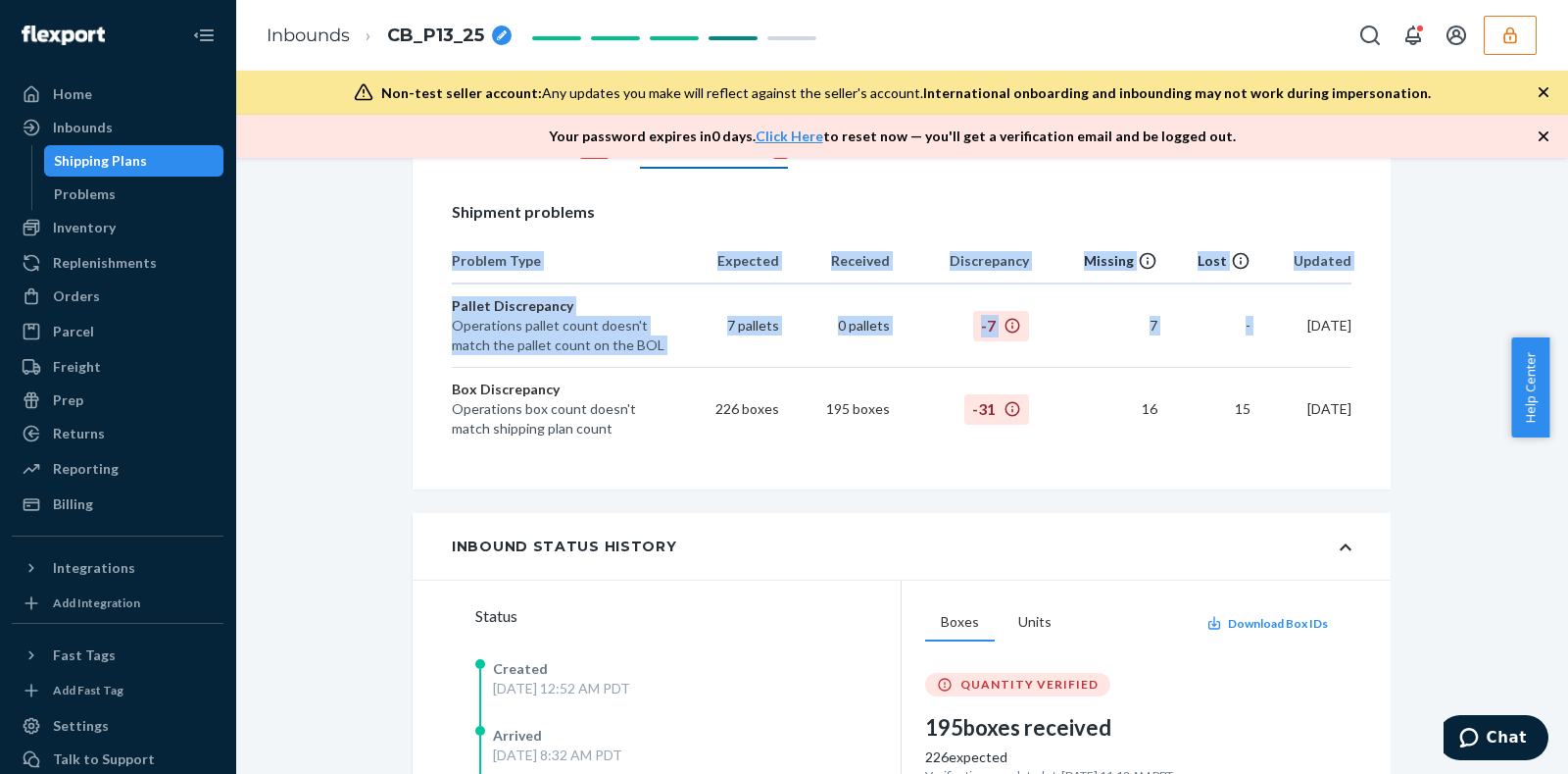
drag, startPoint x: 1265, startPoint y: 318, endPoint x: 1352, endPoint y: 316, distance: 87.0
click at [1352, 316] on div "Inventory problems 155 Shipment problems 1 Shipment problems Problem Type Expec…" at bounding box center [901, 286] width 978 height 374
click at [1352, 329] on div "Inventory problems 155 Shipment problems 1 Shipment problems Problem Type Expec…" at bounding box center [901, 286] width 978 height 374
click at [1277, 381] on td "9/15/2025" at bounding box center [1301, 408] width 101 height 82
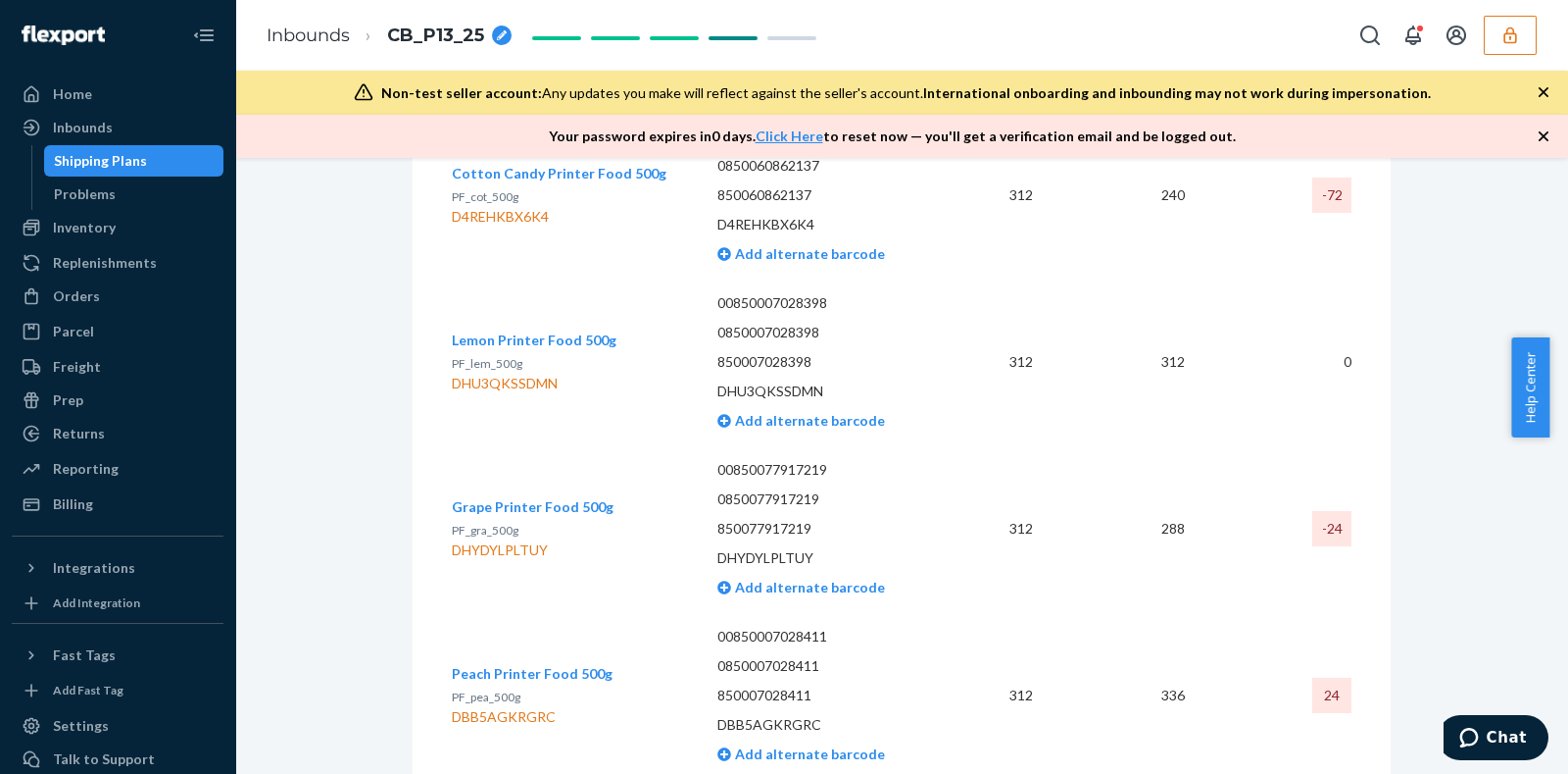
scroll to position [5369, 0]
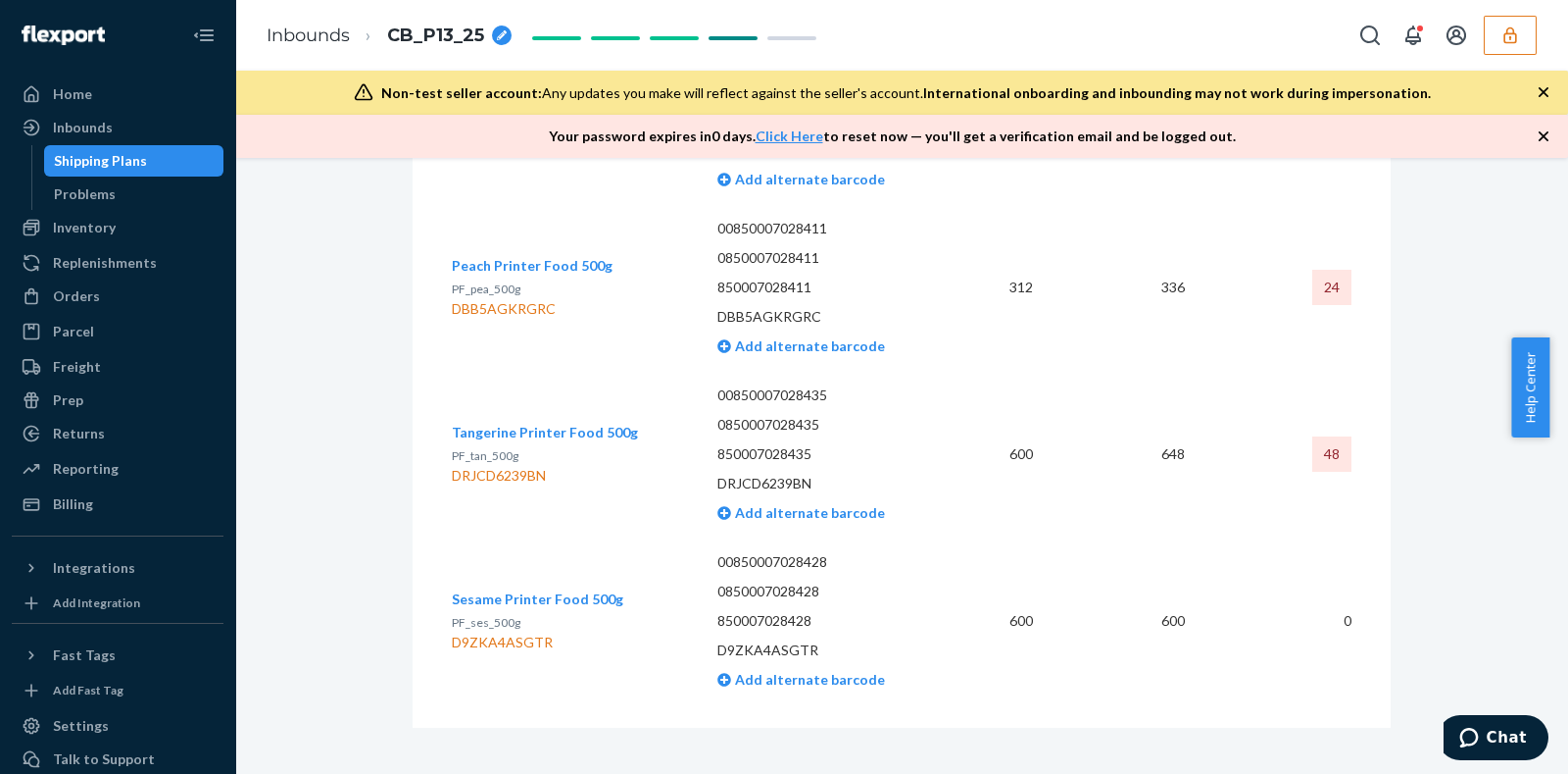
drag, startPoint x: 431, startPoint y: 295, endPoint x: 1345, endPoint y: 603, distance: 964.5
click at [1049, 537] on td "600" at bounding box center [1124, 621] width 151 height 166
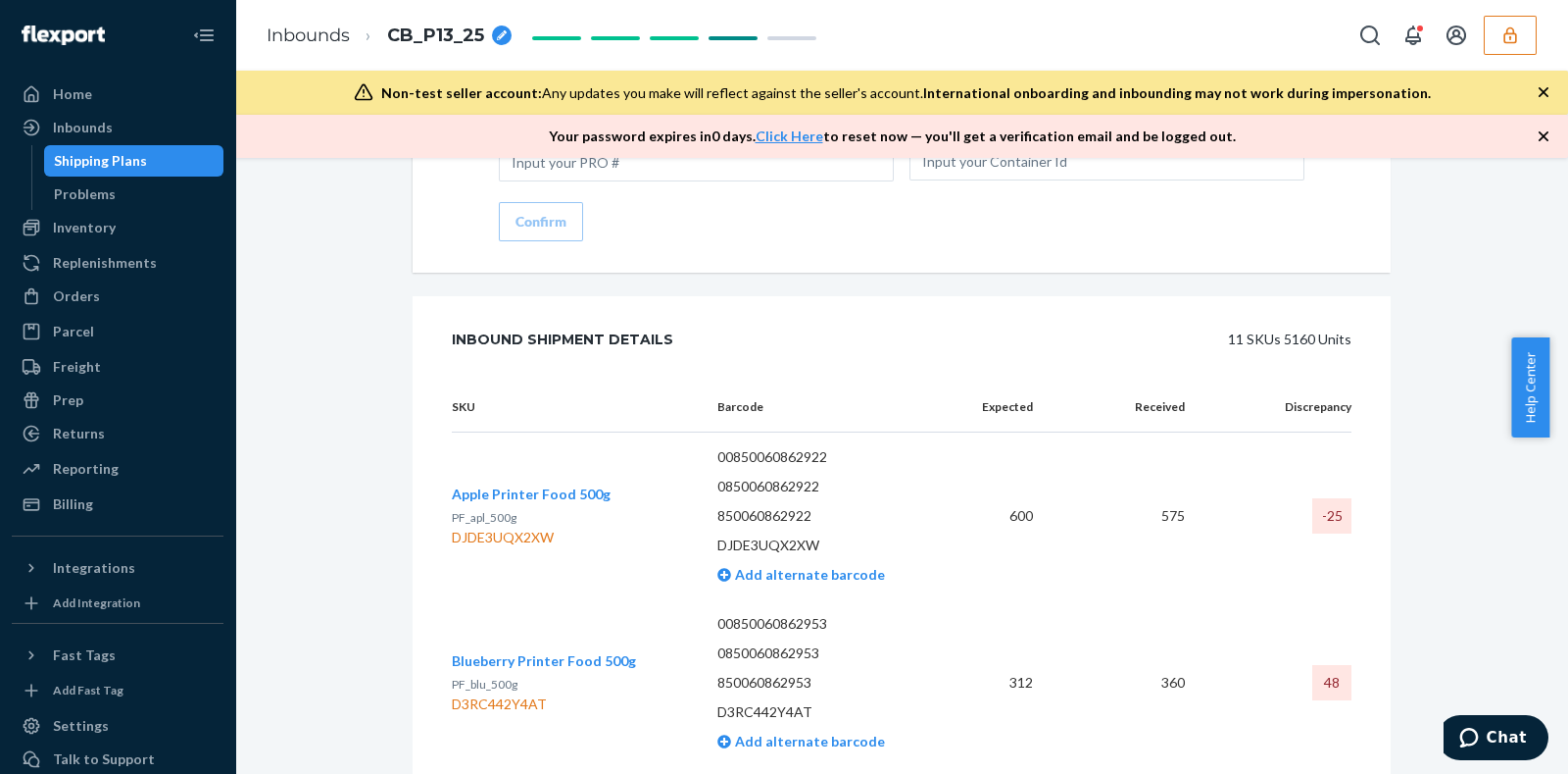
scroll to position [3774, 0]
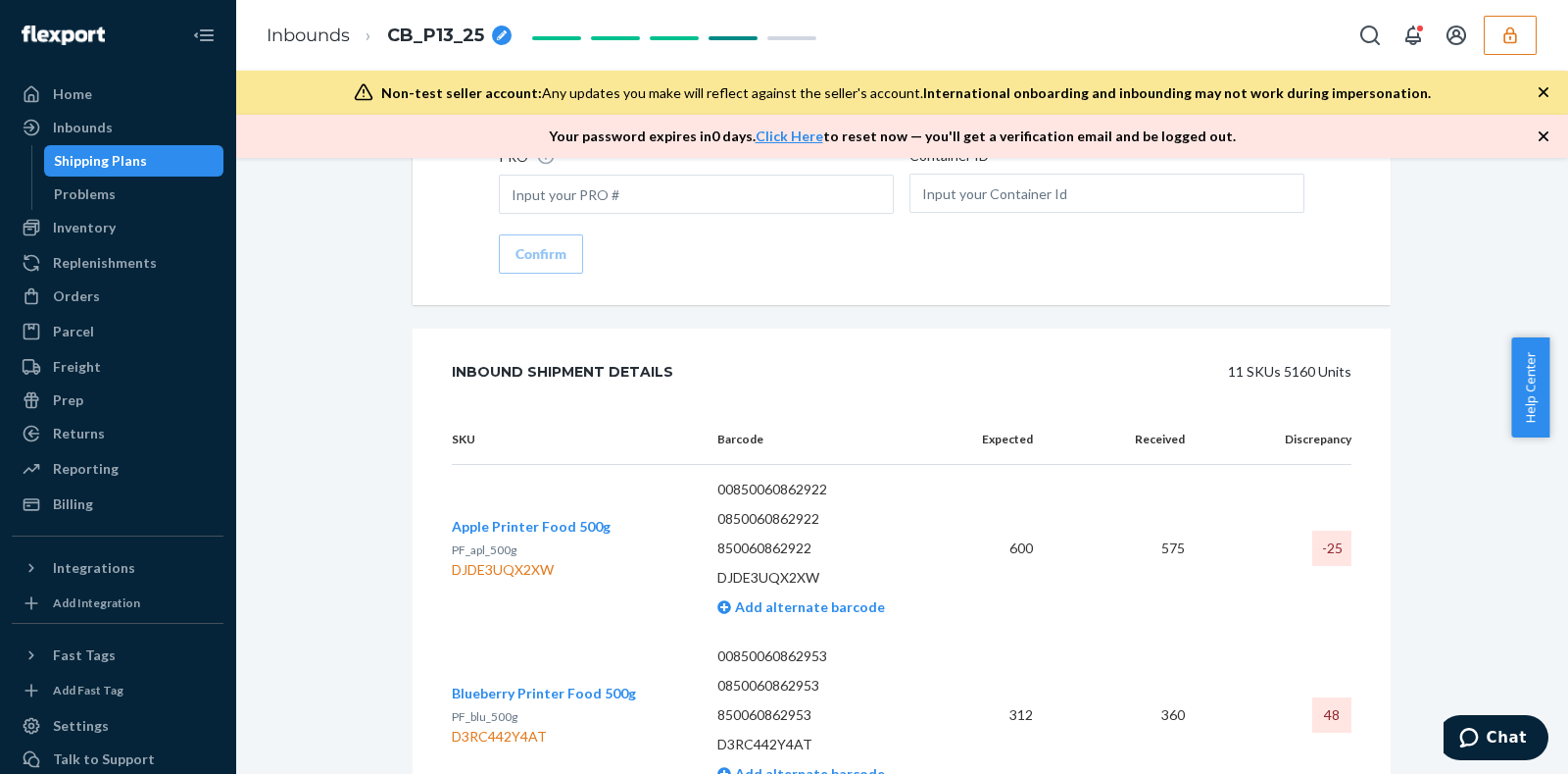
click at [1501, 32] on icon "button" at bounding box center [1511, 36] width 20 height 20
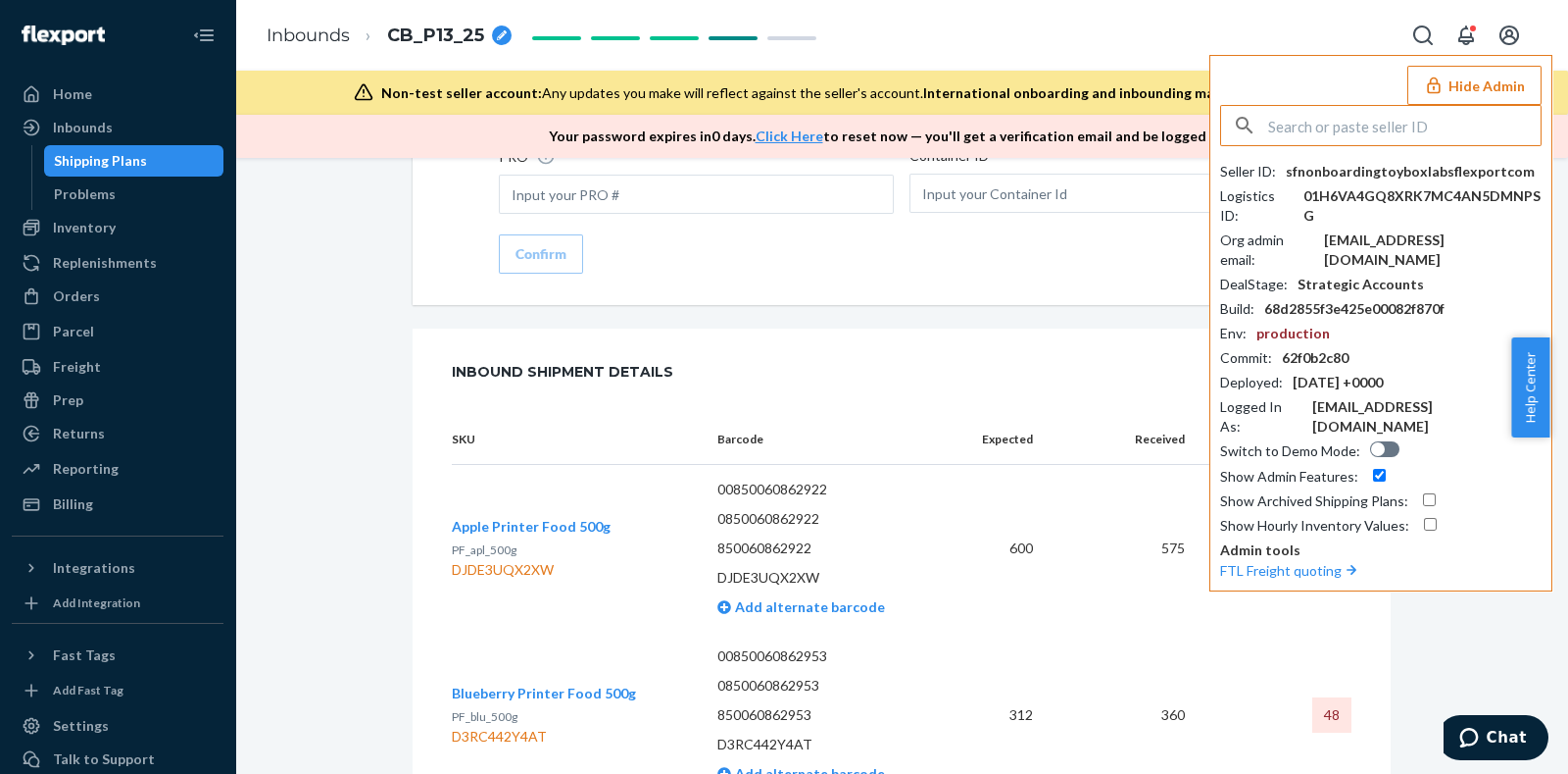
click at [1345, 136] on input "text" at bounding box center [1404, 126] width 272 height 40
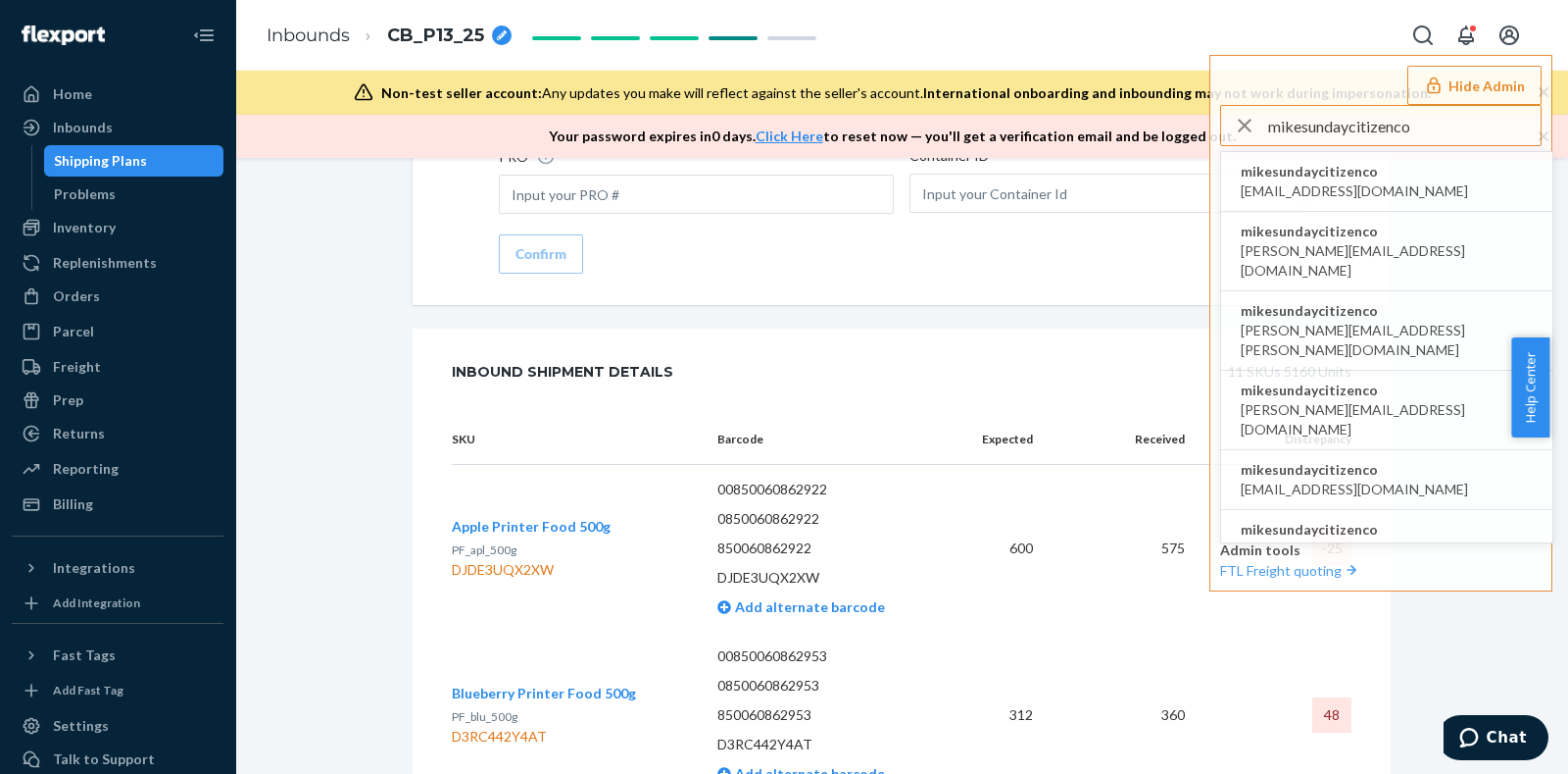
type input "mikesundaycitizenco"
click at [1345, 182] on span "accounts@ironhorsecredit.com" at bounding box center [1354, 191] width 228 height 20
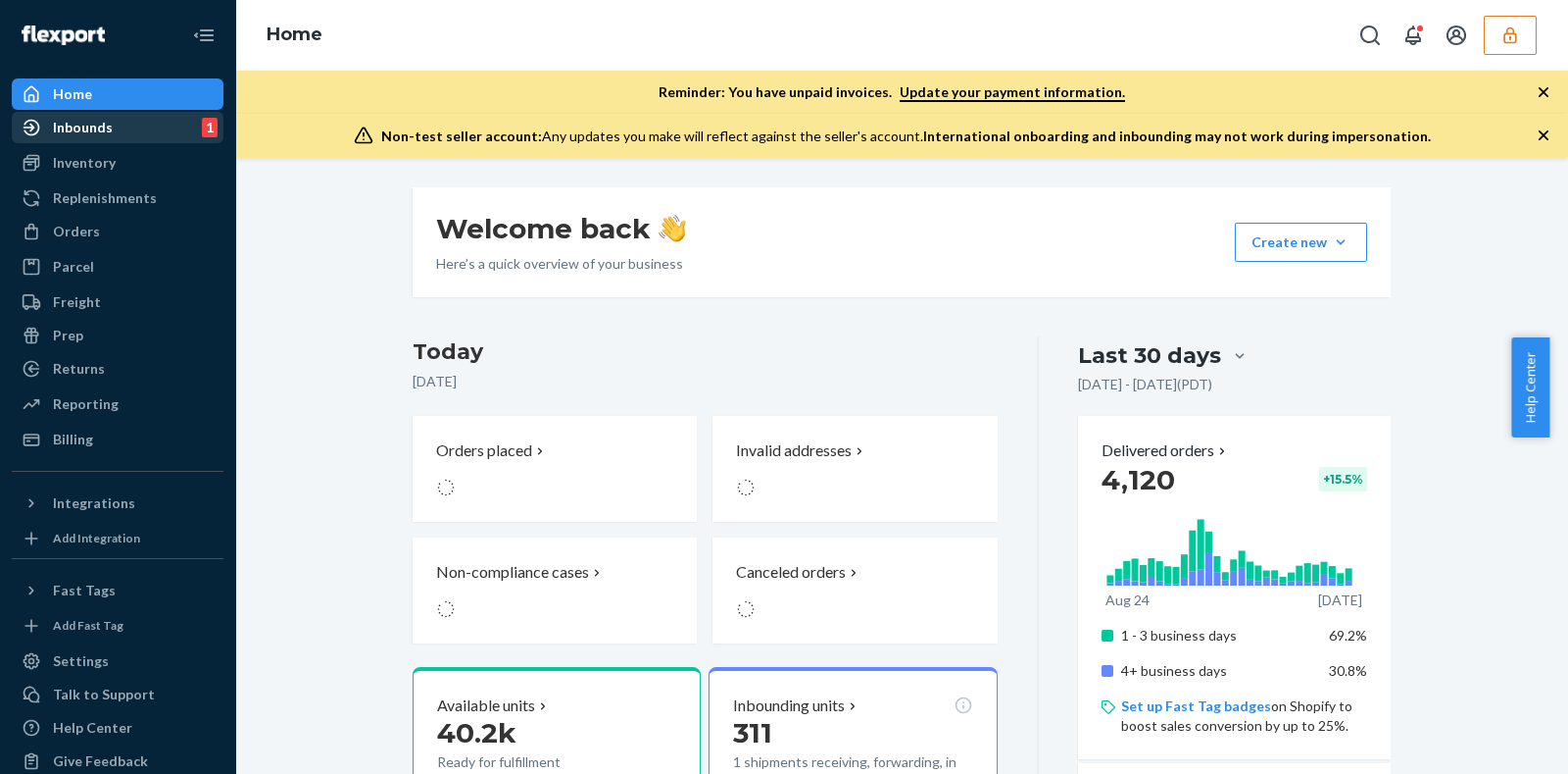
click at [88, 129] on div "Inbounds" at bounding box center [82, 128] width 59 height 20
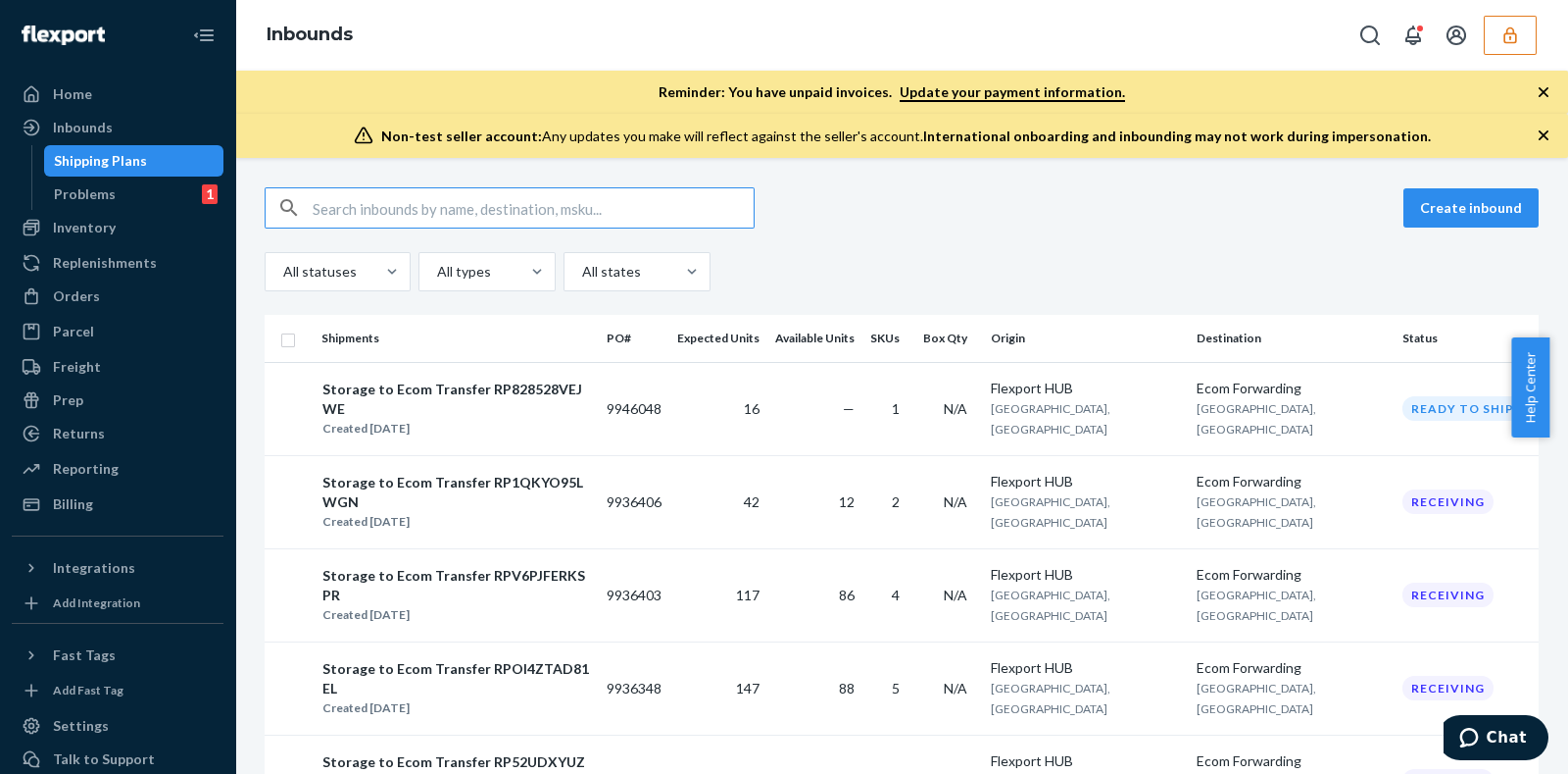
click at [394, 210] on input "text" at bounding box center [533, 208] width 441 height 40
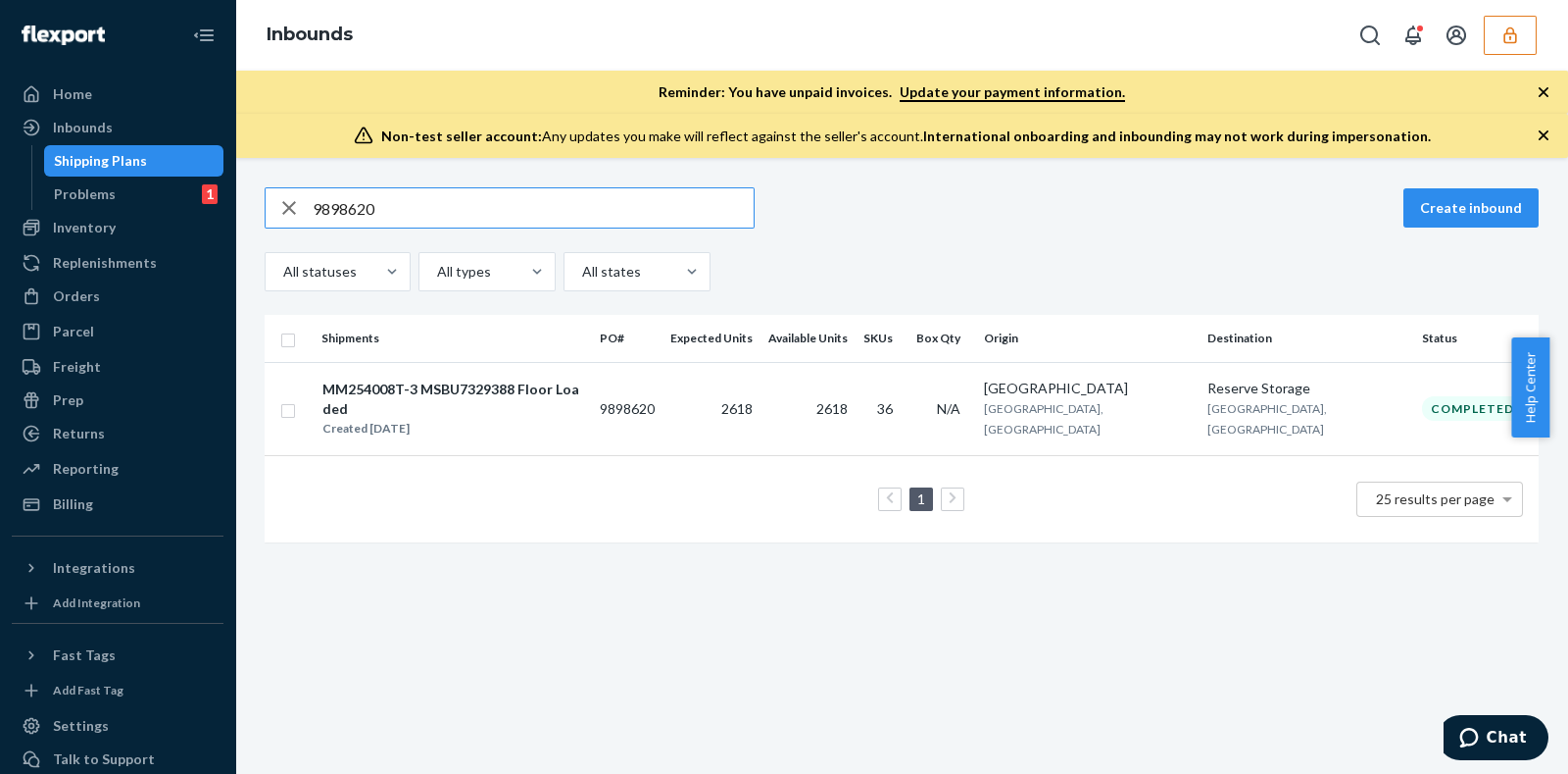
click at [472, 205] on input "9898620" at bounding box center [533, 208] width 441 height 40
type input "9"
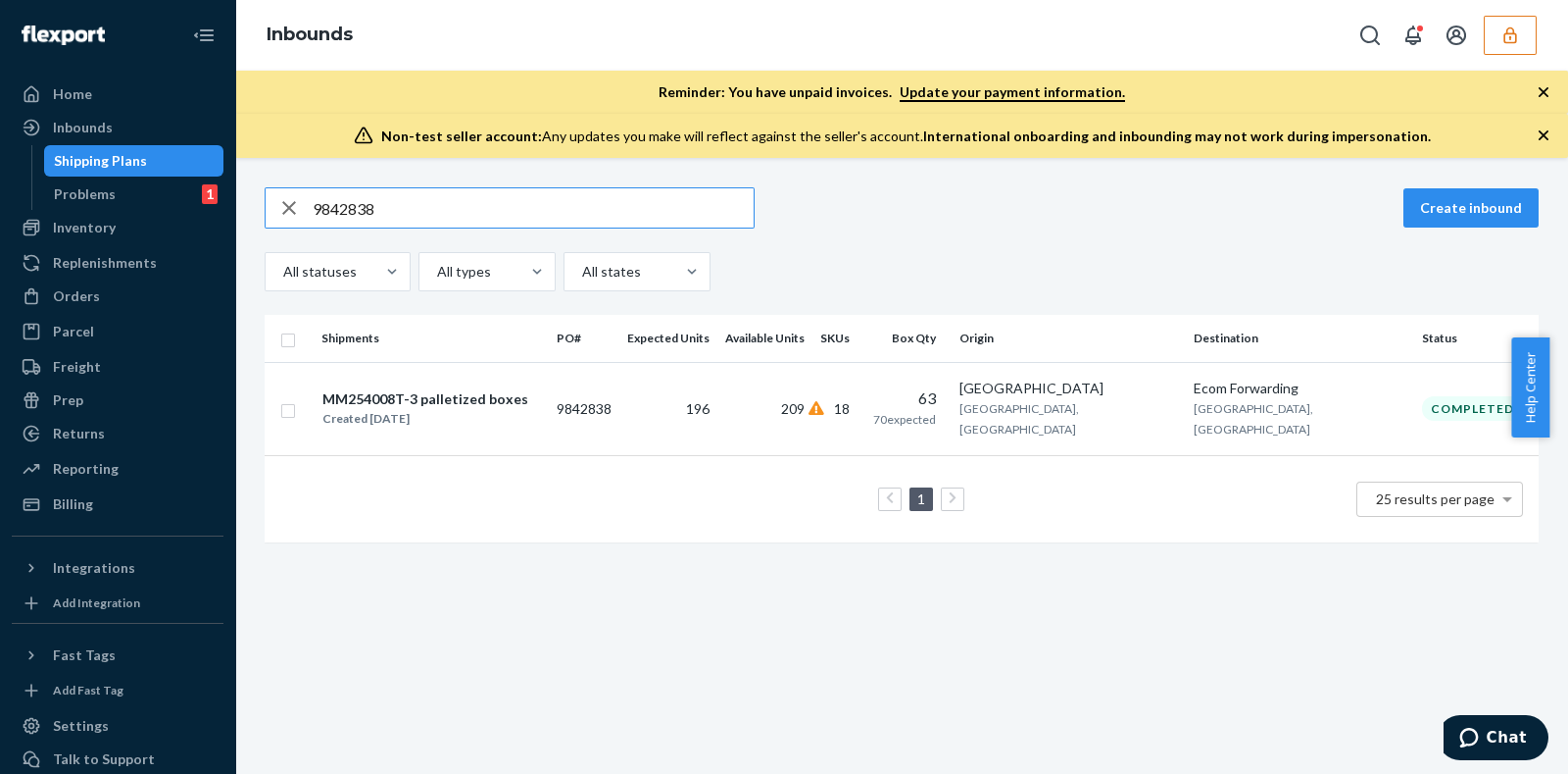
type input "9842838"
